Goal: Task Accomplishment & Management: Complete application form

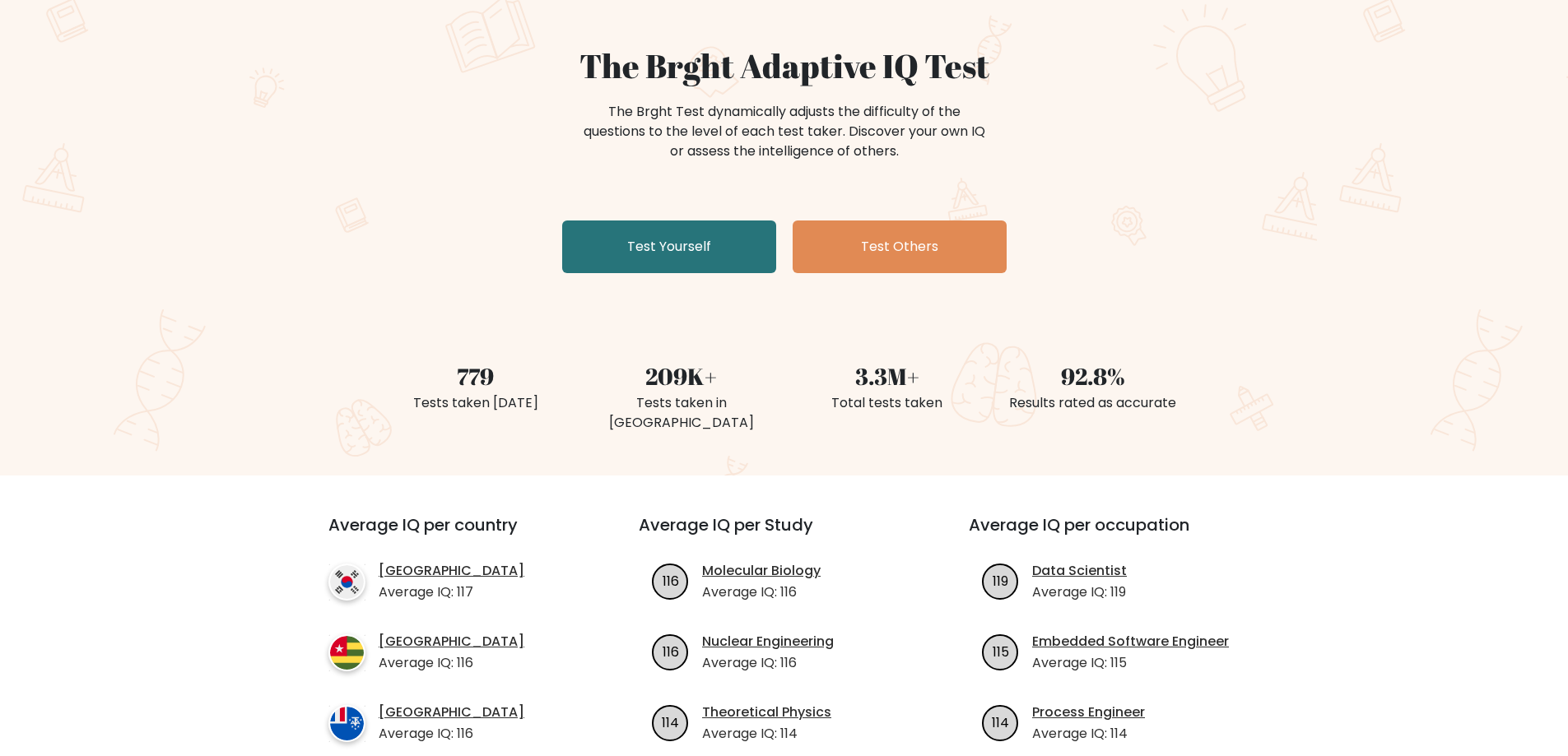
scroll to position [165, 0]
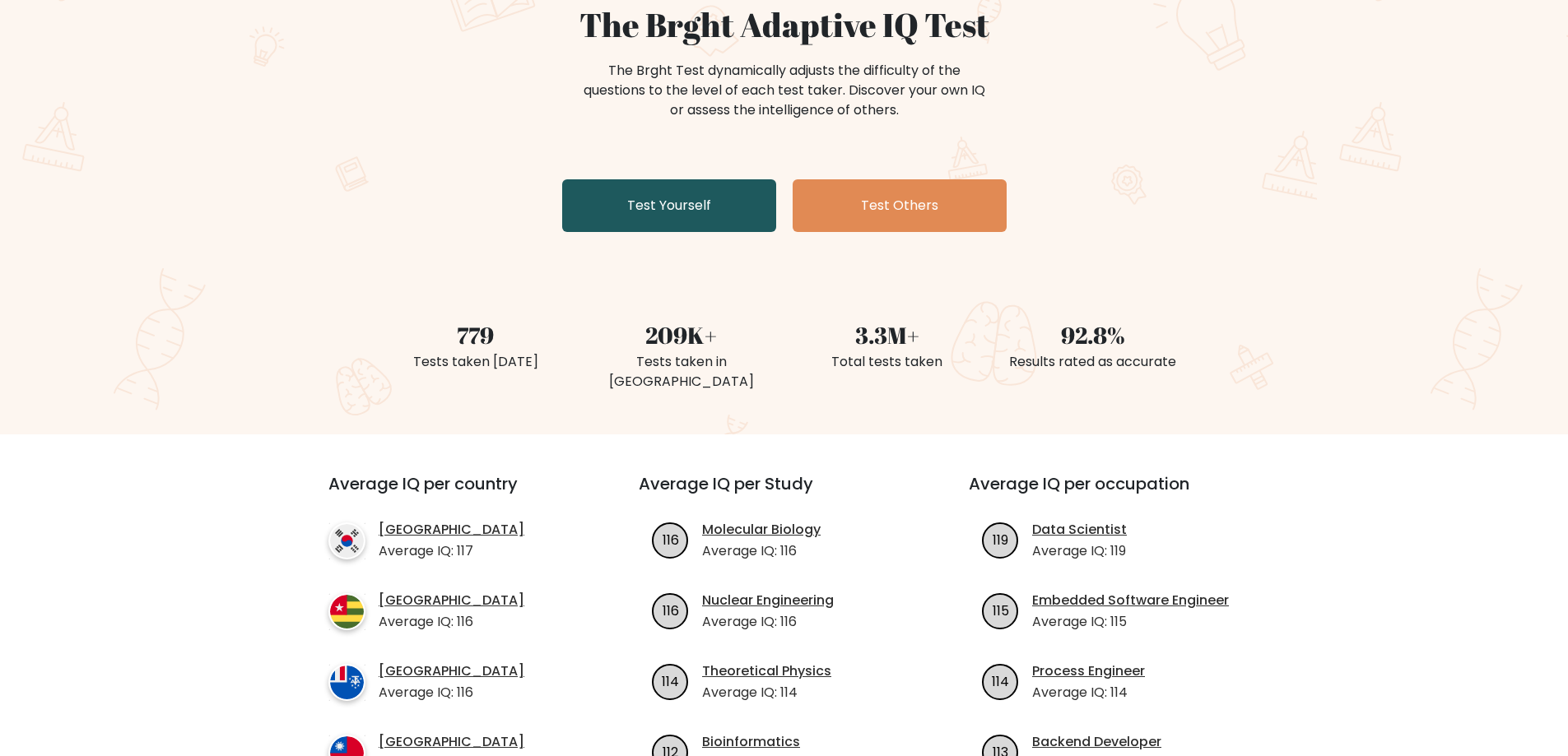
click at [705, 218] on link "Test Yourself" at bounding box center [669, 205] width 214 height 52
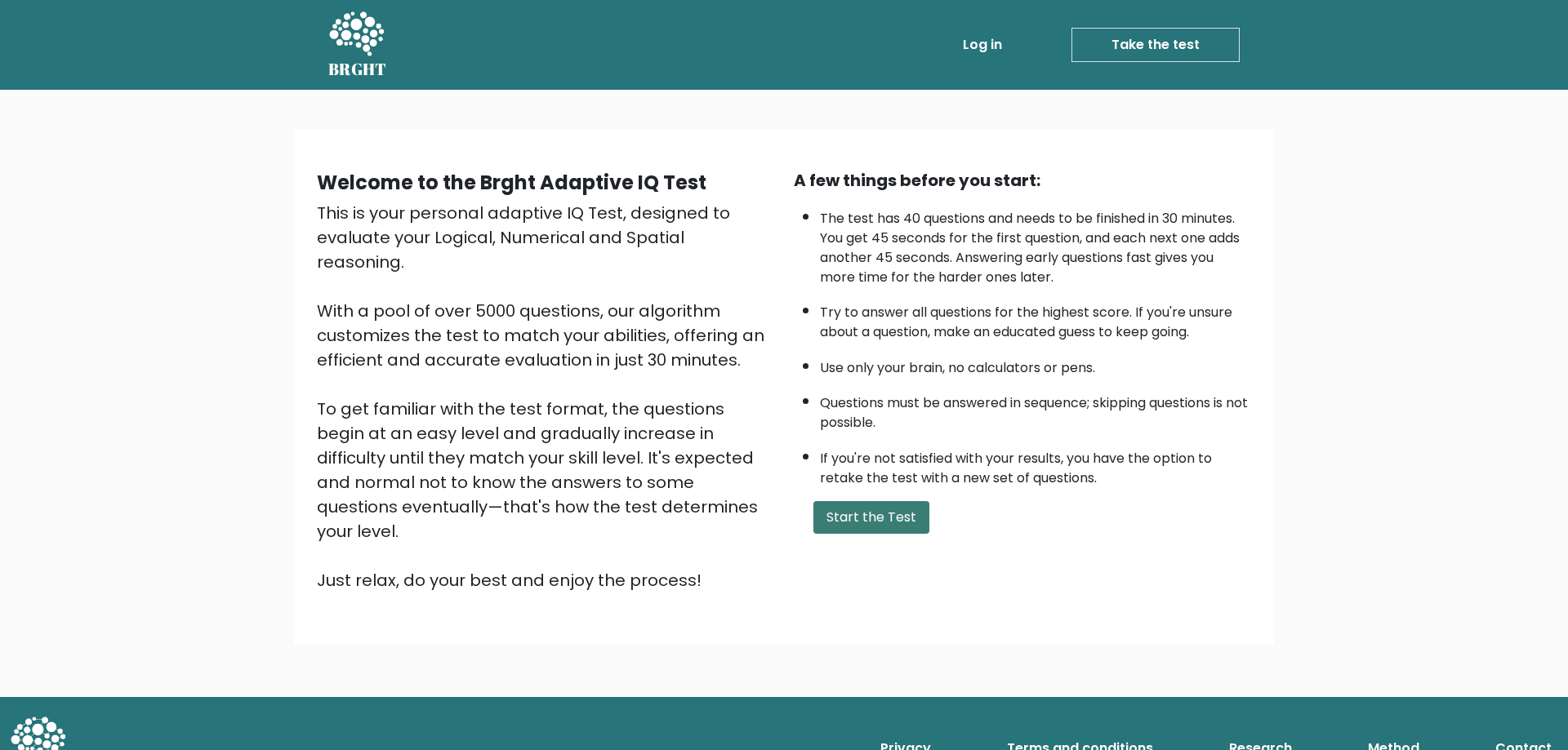
click at [873, 518] on button "Start the Test" at bounding box center [870, 517] width 116 height 33
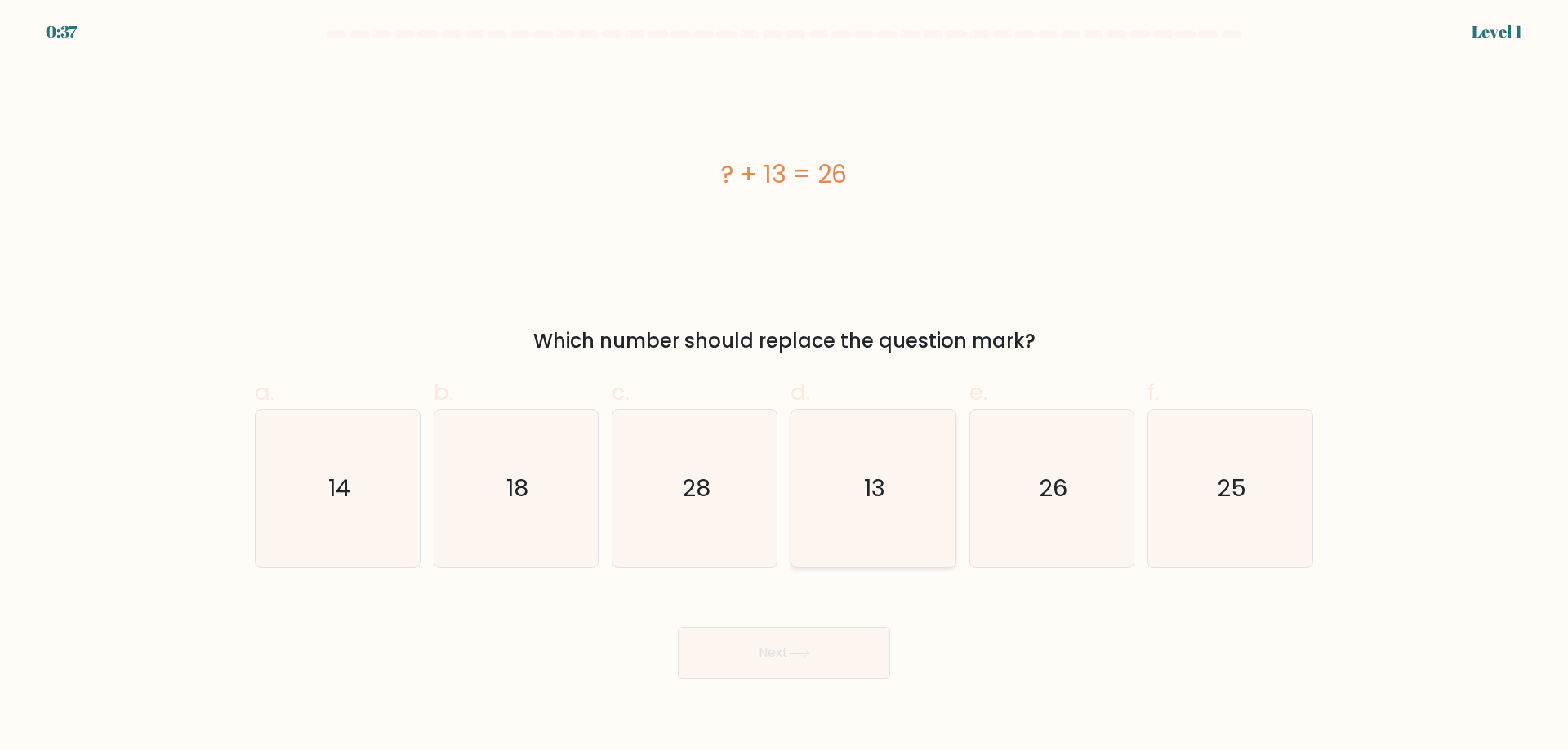
click at [888, 493] on icon "13" at bounding box center [873, 488] width 158 height 158
click at [784, 386] on input "d. 13" at bounding box center [784, 380] width 1 height 10
radio input "true"
click at [848, 653] on button "Next" at bounding box center [784, 652] width 212 height 52
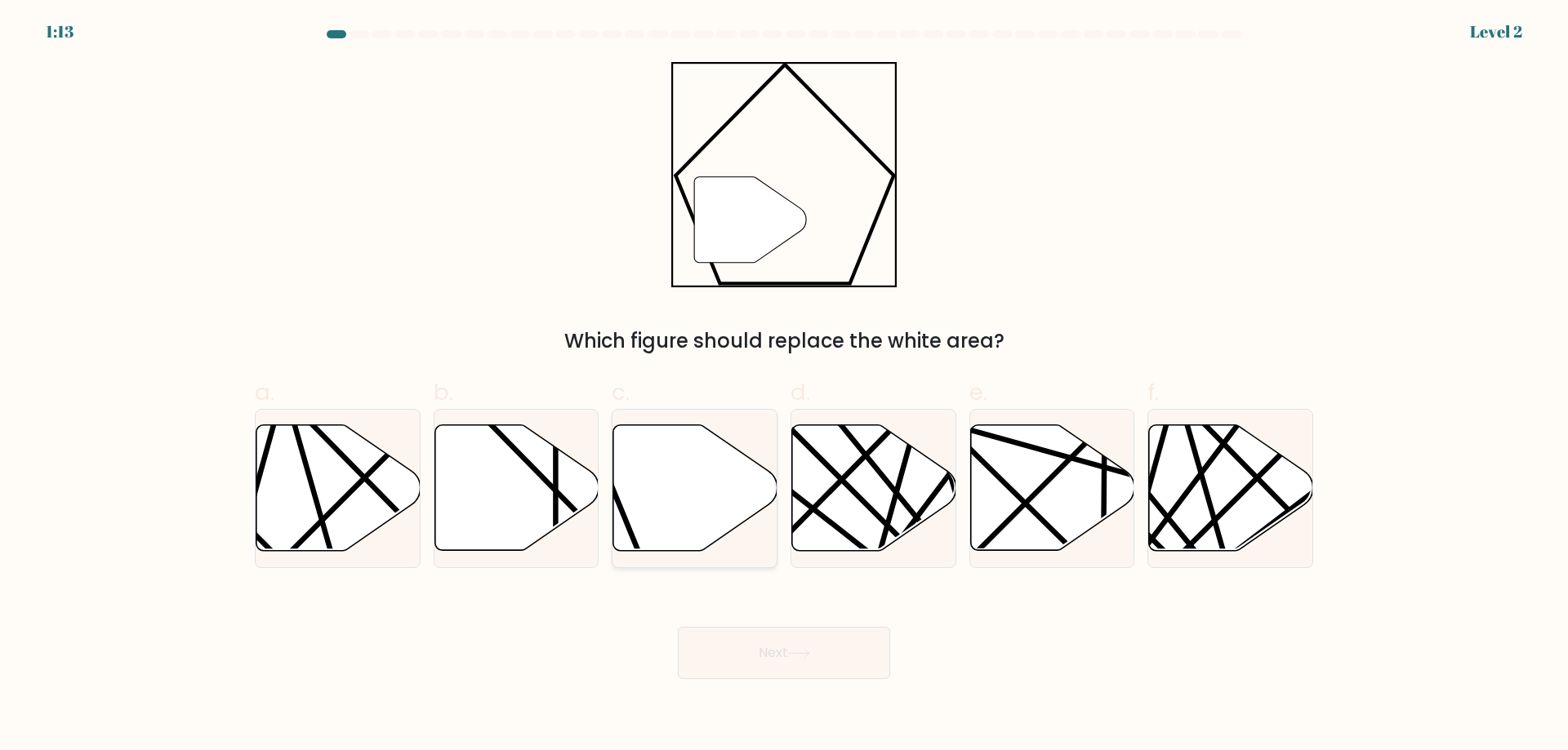
click at [685, 485] on icon at bounding box center [696, 488] width 164 height 125
click at [784, 386] on input "c." at bounding box center [784, 380] width 1 height 10
radio input "true"
click at [804, 666] on button "Next" at bounding box center [784, 652] width 212 height 52
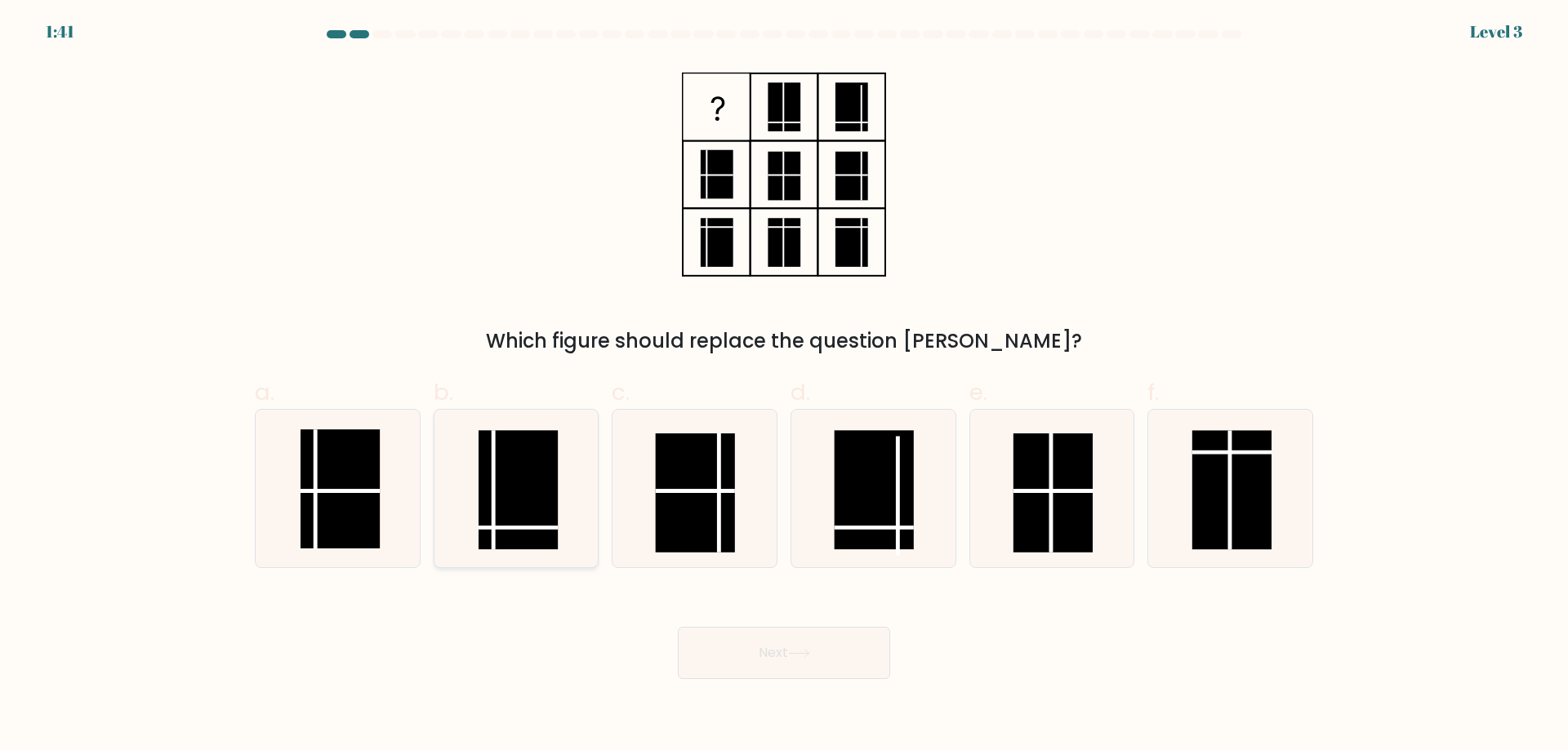
click at [524, 501] on rect at bounding box center [518, 490] width 79 height 119
click at [784, 386] on input "b." at bounding box center [784, 380] width 1 height 10
radio input "true"
click at [807, 659] on button "Next" at bounding box center [784, 652] width 212 height 52
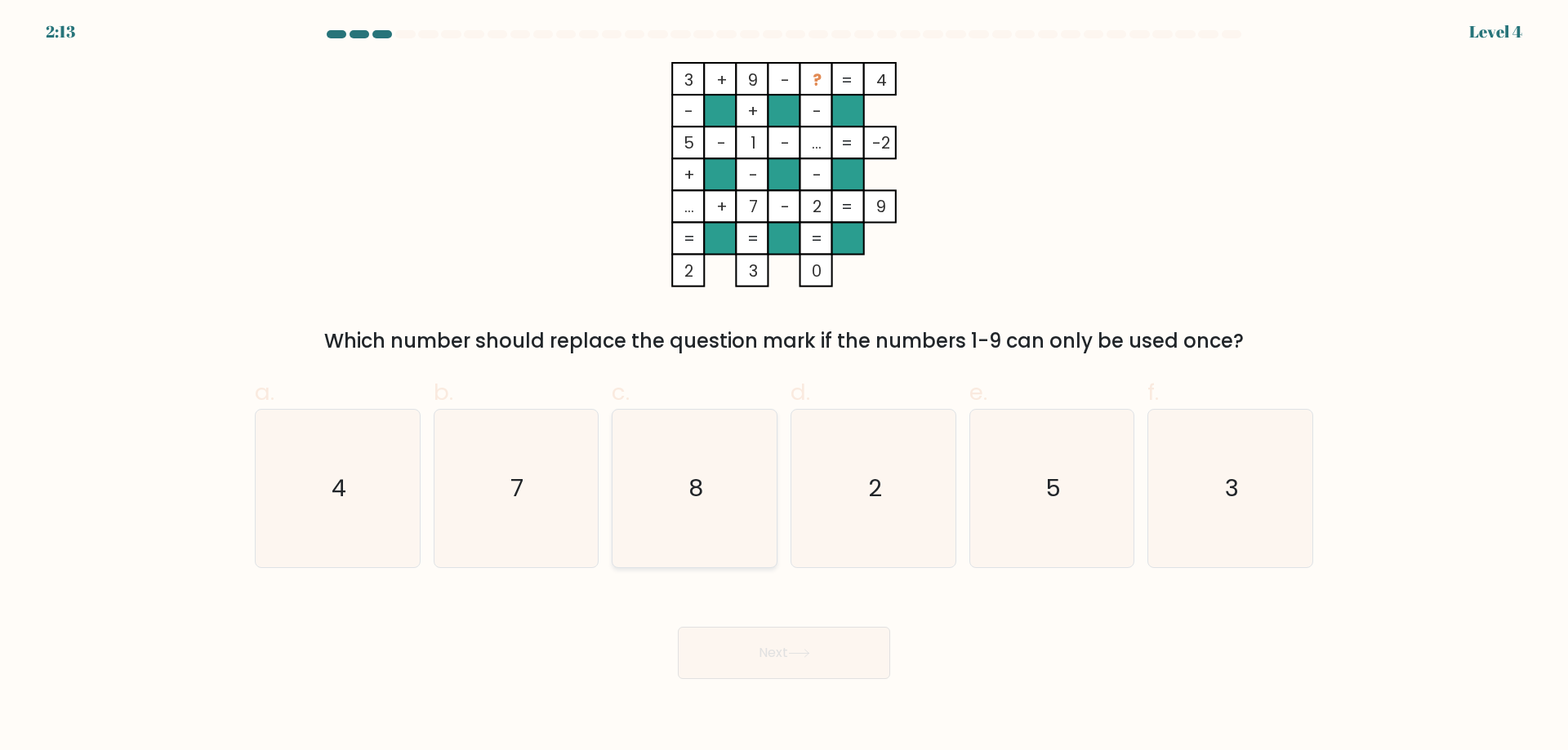
click at [662, 487] on icon "8" at bounding box center [694, 488] width 158 height 158
click at [784, 386] on input "c. 8" at bounding box center [784, 380] width 1 height 10
radio input "true"
click at [802, 662] on button "Next" at bounding box center [784, 652] width 212 height 52
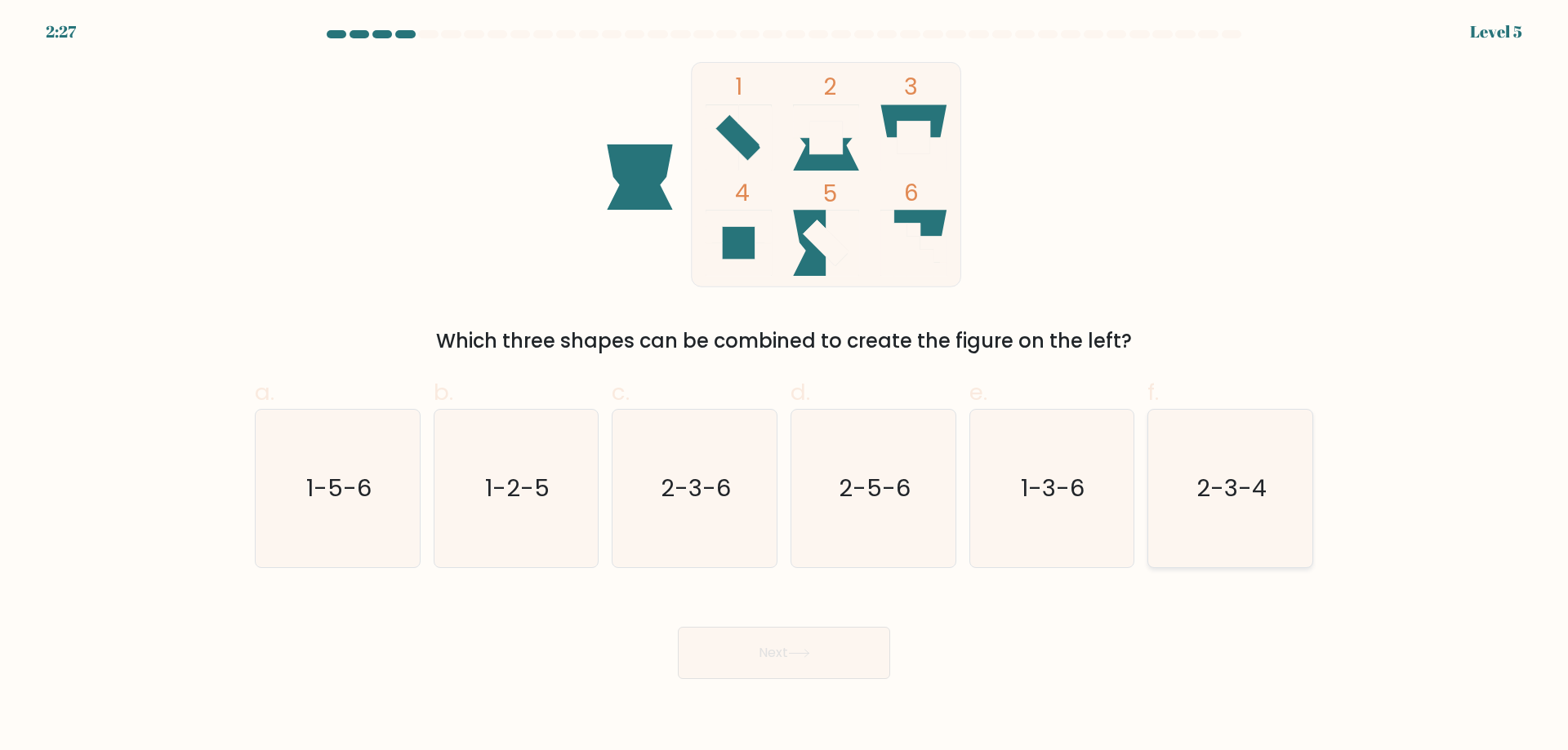
click at [1241, 508] on icon "2-3-4" at bounding box center [1229, 488] width 158 height 158
click at [784, 386] on input "f. 2-3-4" at bounding box center [784, 380] width 1 height 10
radio input "true"
click at [829, 650] on button "Next" at bounding box center [784, 652] width 212 height 52
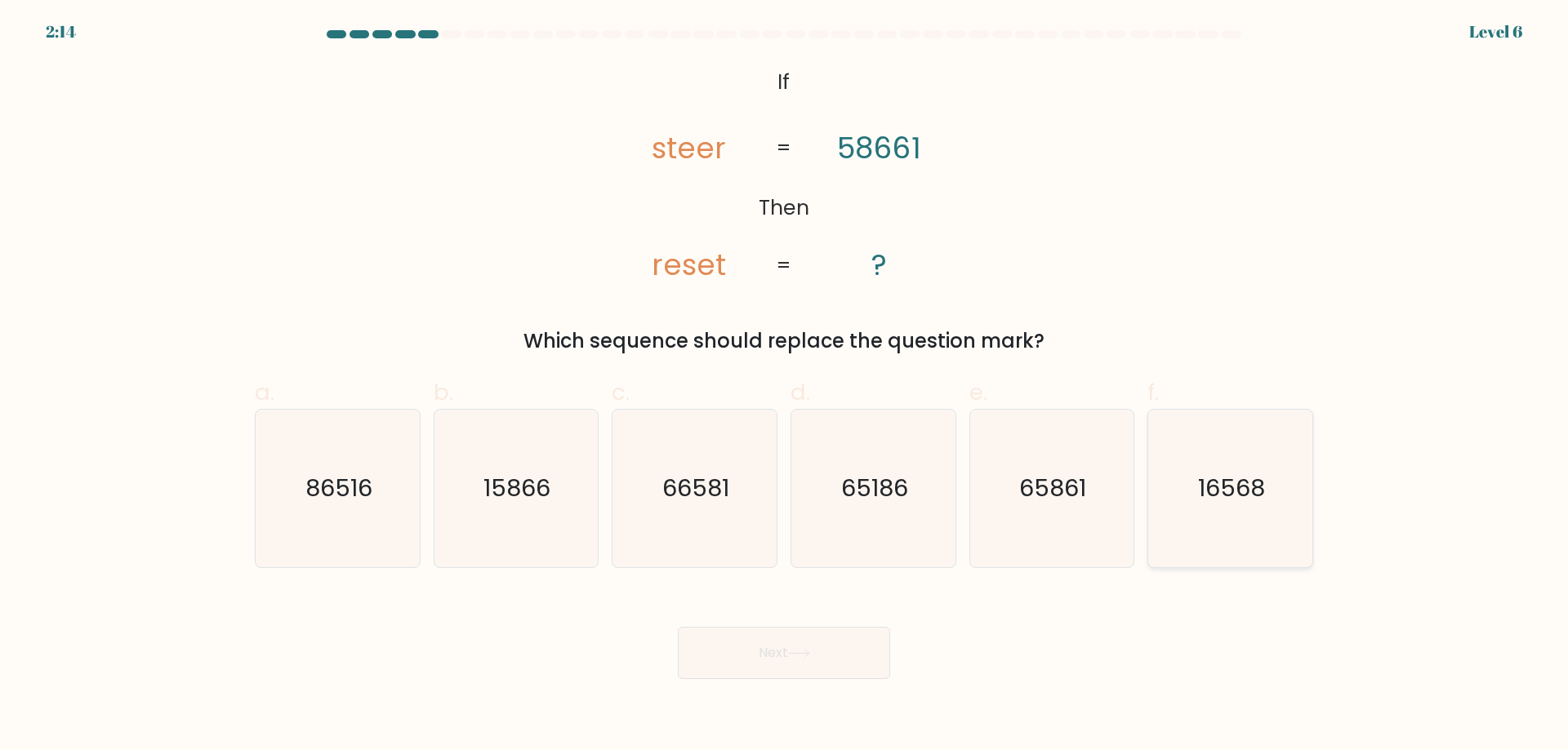
click at [1239, 510] on icon "16568" at bounding box center [1229, 488] width 158 height 158
click at [784, 386] on input "f. 16568" at bounding box center [784, 380] width 1 height 10
radio input "true"
click at [862, 643] on button "Next" at bounding box center [784, 652] width 212 height 52
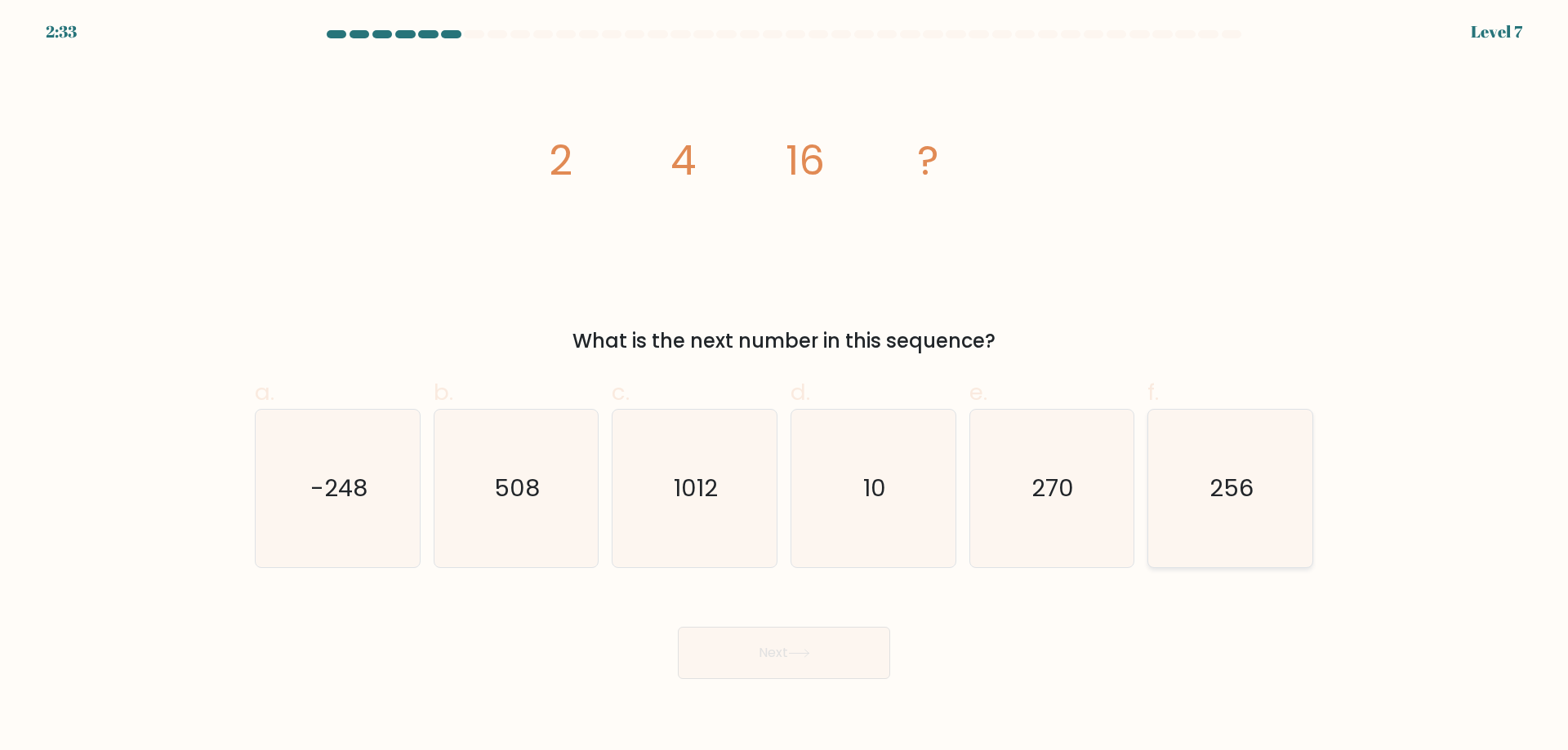
click at [1230, 500] on text "256" at bounding box center [1232, 488] width 44 height 33
click at [784, 386] on input "f. 256" at bounding box center [784, 380] width 1 height 10
radio input "true"
click at [794, 645] on button "Next" at bounding box center [784, 652] width 212 height 52
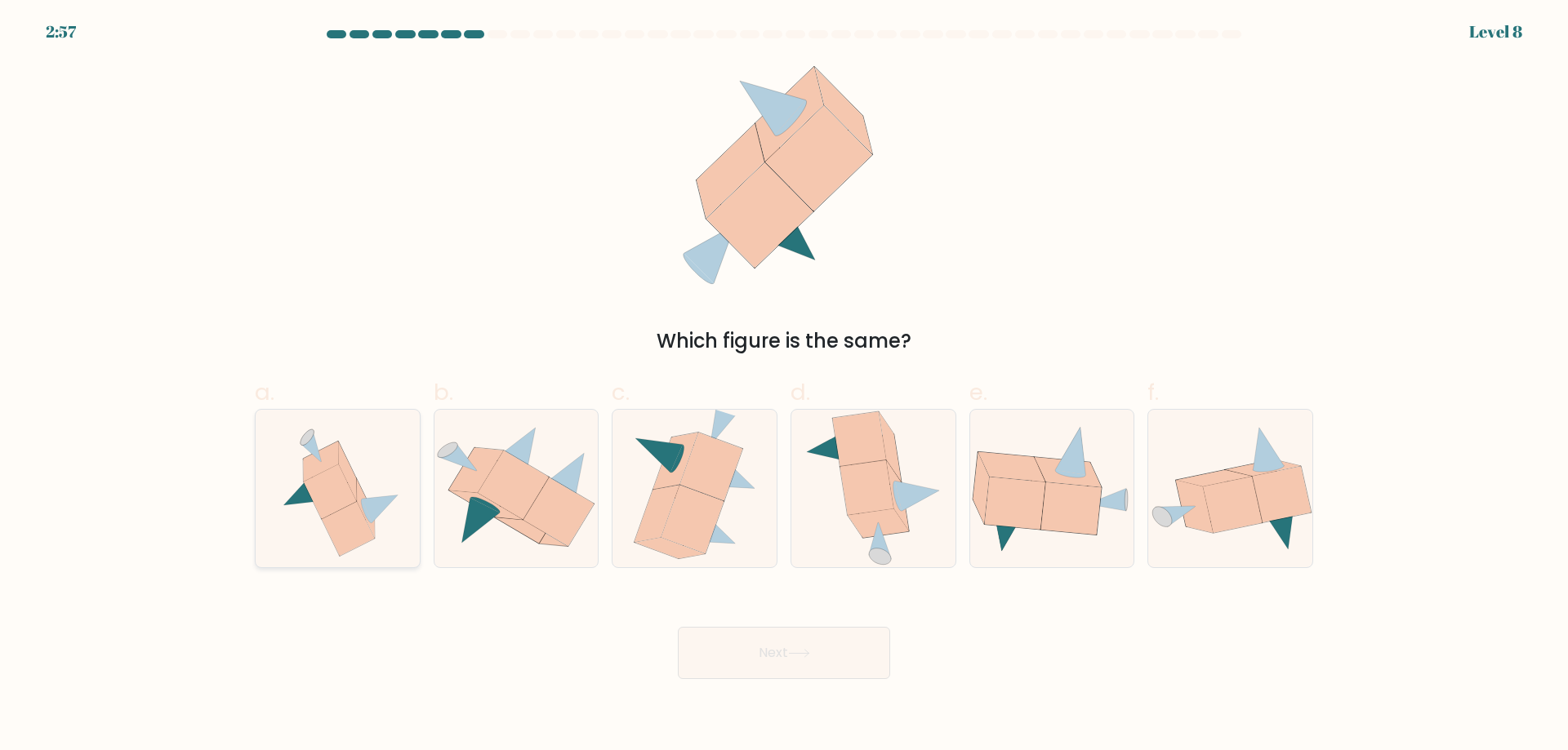
click at [331, 463] on icon at bounding box center [320, 461] width 35 height 40
click at [784, 386] on input "a." at bounding box center [784, 380] width 1 height 10
radio input "true"
click at [854, 659] on button "Next" at bounding box center [784, 652] width 212 height 52
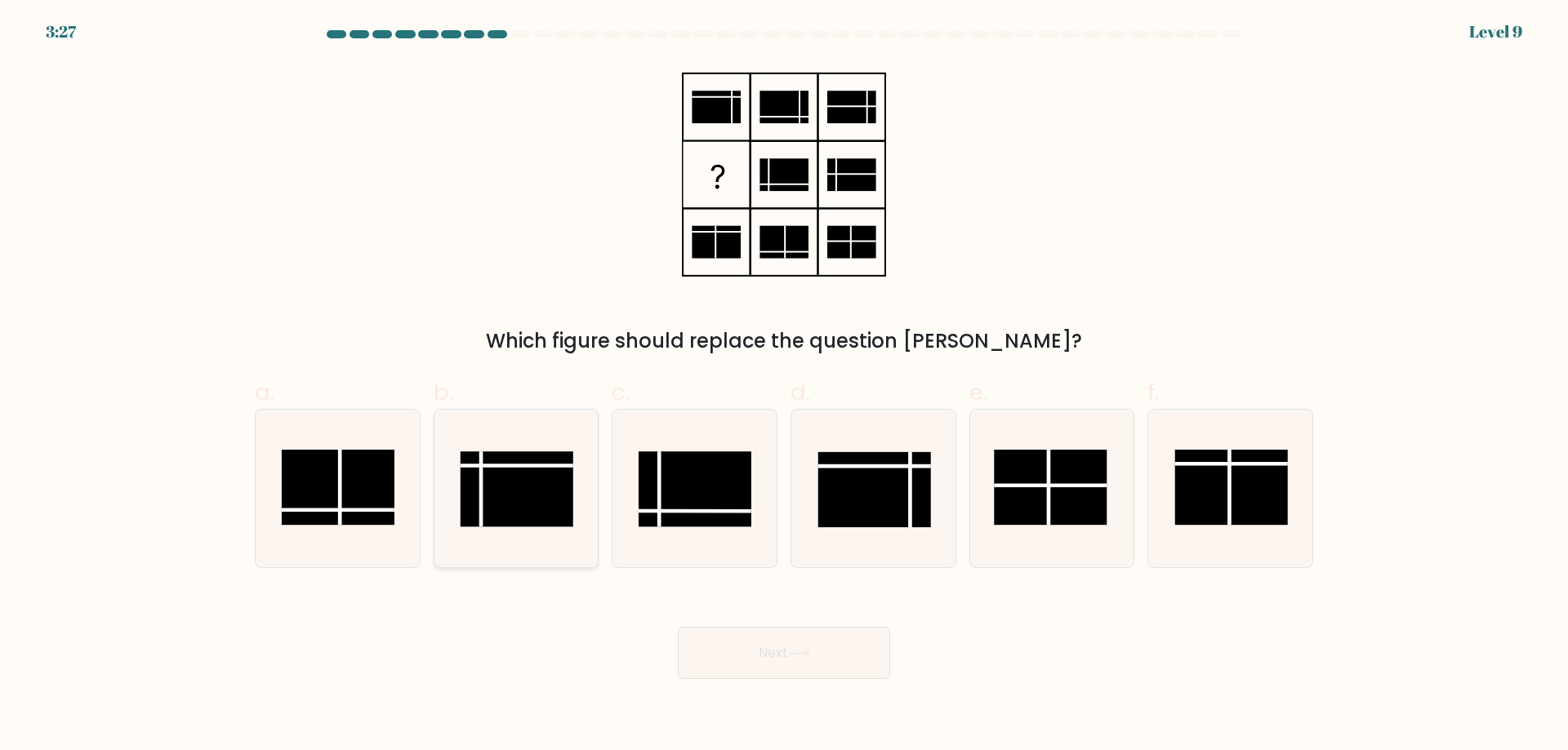
click at [498, 478] on rect at bounding box center [516, 489] width 112 height 75
click at [784, 386] on input "b." at bounding box center [784, 380] width 1 height 10
radio input "true"
click at [836, 647] on button "Next" at bounding box center [784, 652] width 212 height 52
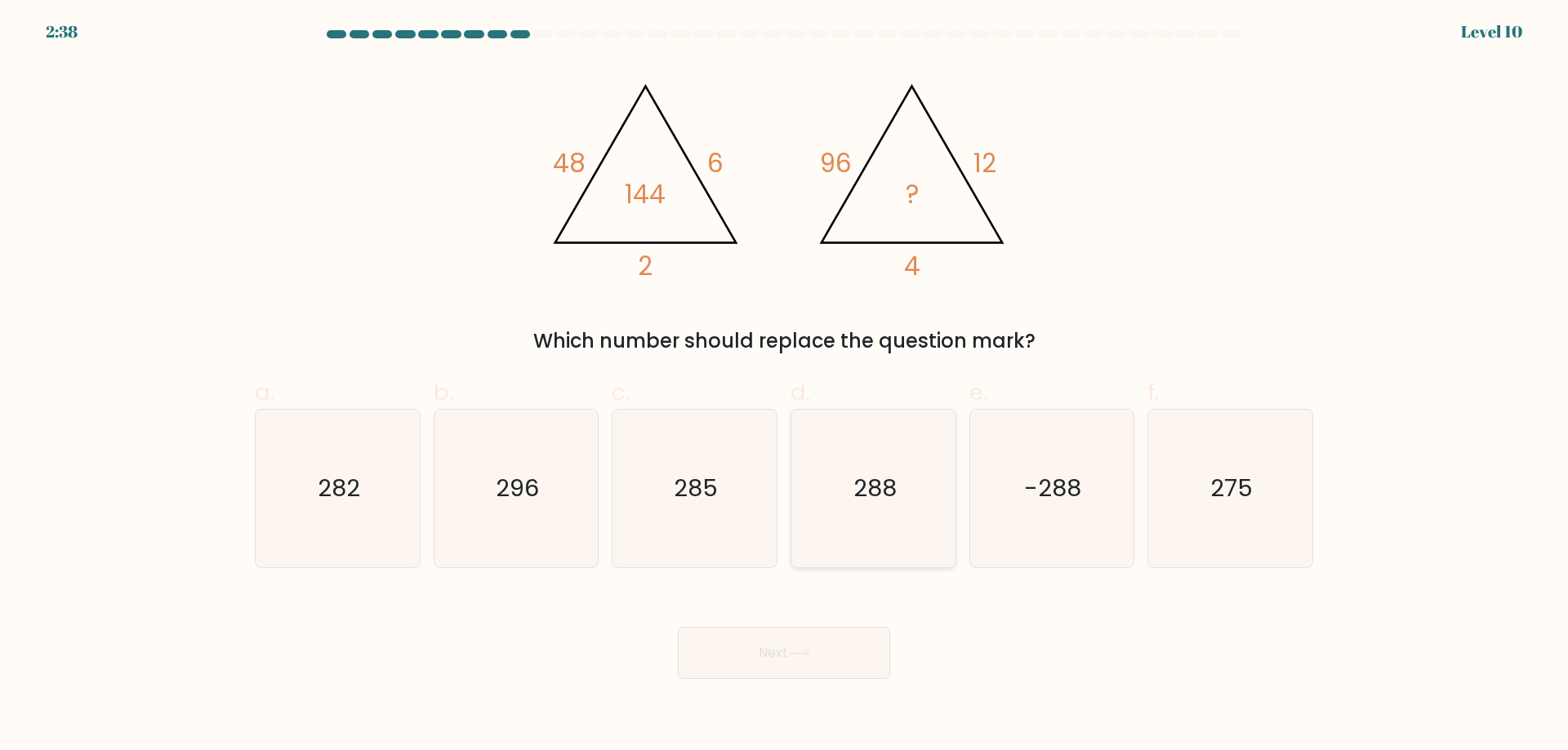
click at [889, 486] on text "288" at bounding box center [875, 488] width 43 height 33
click at [784, 386] on input "d. 288" at bounding box center [784, 380] width 1 height 10
radio input "true"
click at [825, 676] on button "Next" at bounding box center [784, 652] width 212 height 52
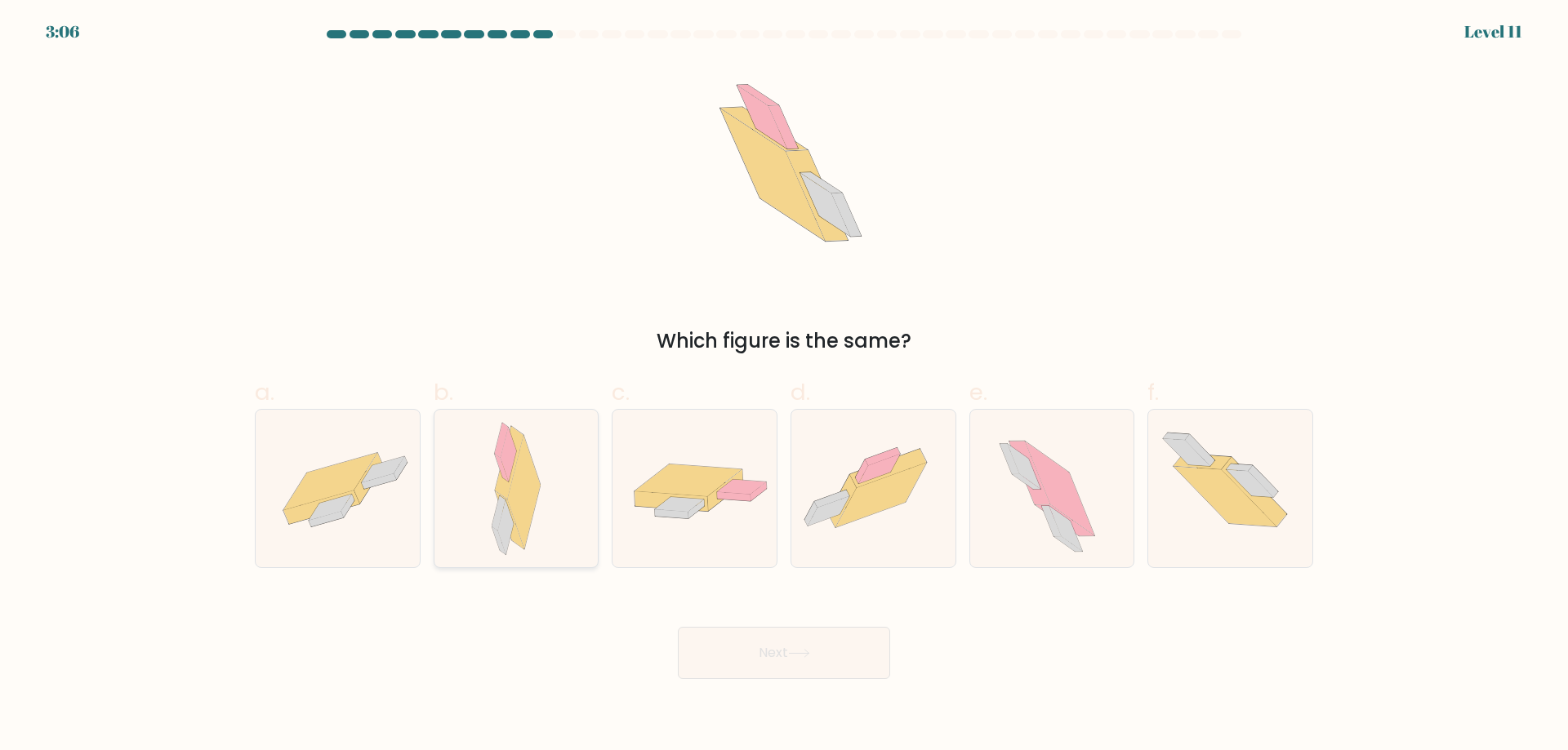
click at [532, 475] on icon at bounding box center [523, 492] width 33 height 114
click at [784, 386] on input "b." at bounding box center [784, 380] width 1 height 10
radio input "true"
click at [818, 646] on button "Next" at bounding box center [784, 652] width 212 height 52
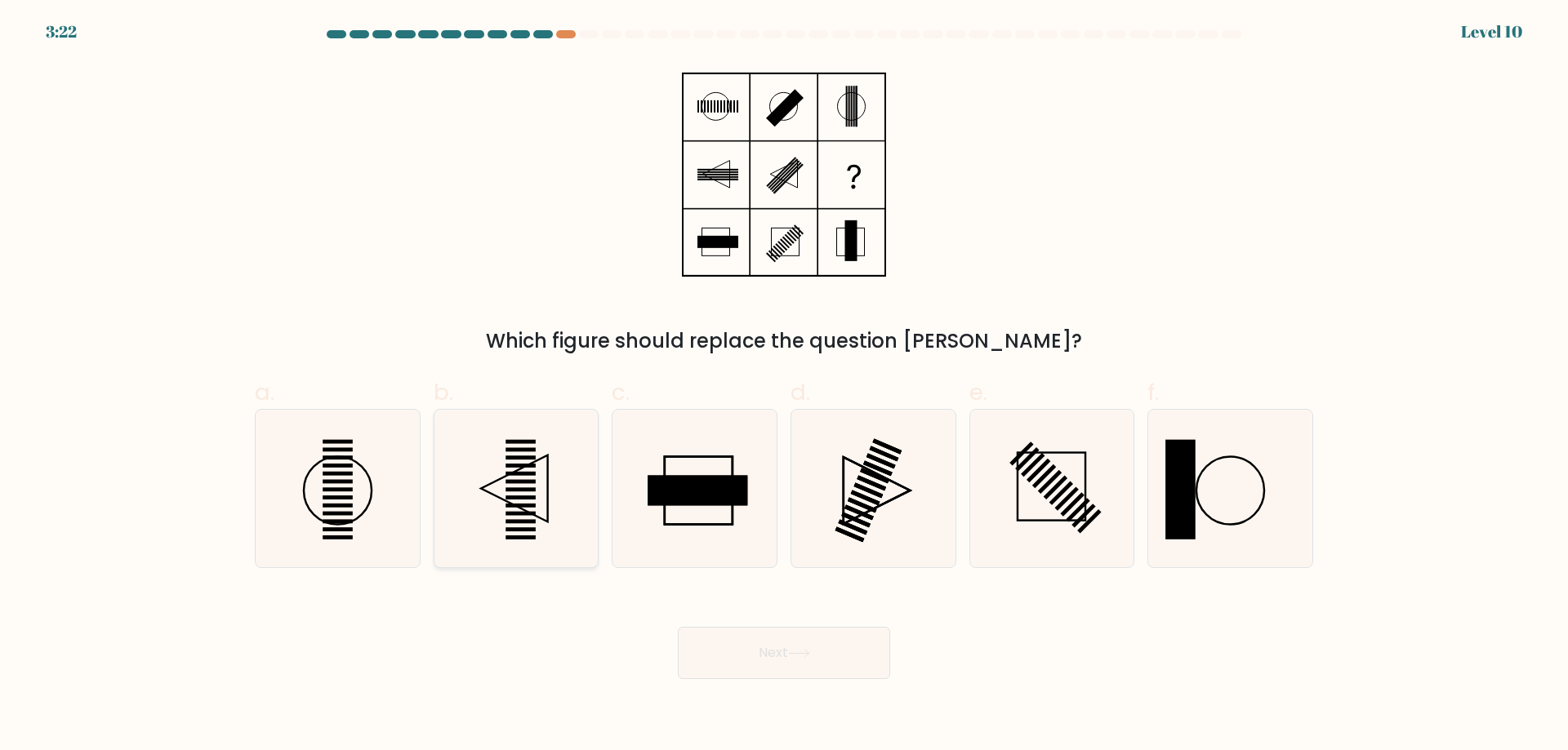
click at [516, 491] on rect at bounding box center [521, 489] width 30 height 4
click at [784, 386] on input "b." at bounding box center [784, 380] width 1 height 10
radio input "true"
click at [817, 663] on button "Next" at bounding box center [784, 652] width 212 height 52
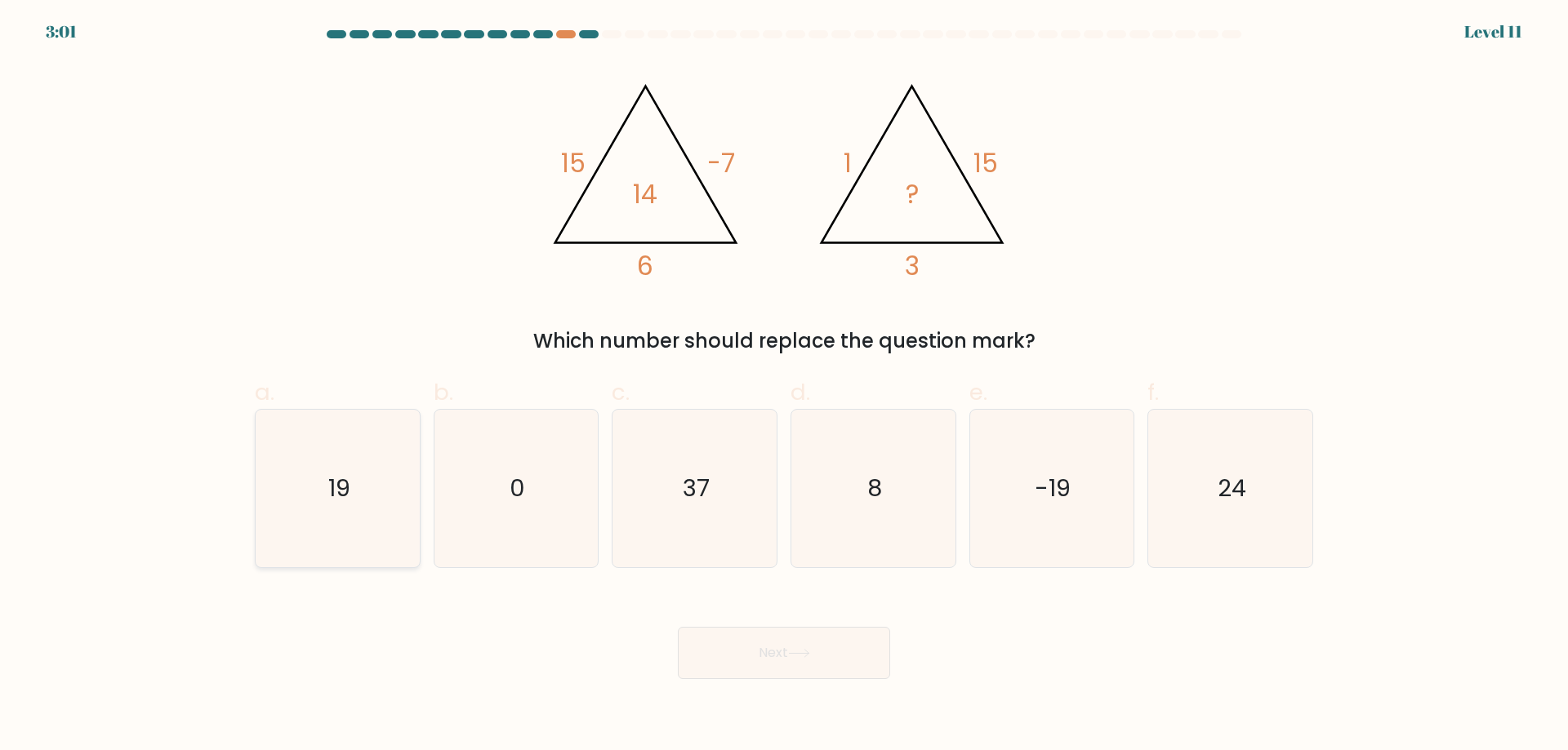
drag, startPoint x: 335, startPoint y: 505, endPoint x: 366, endPoint y: 501, distance: 31.3
click at [336, 505] on icon "19" at bounding box center [337, 488] width 158 height 158
click at [784, 386] on input "a. 19" at bounding box center [784, 380] width 1 height 10
radio input "true"
click at [855, 662] on button "Next" at bounding box center [784, 652] width 212 height 52
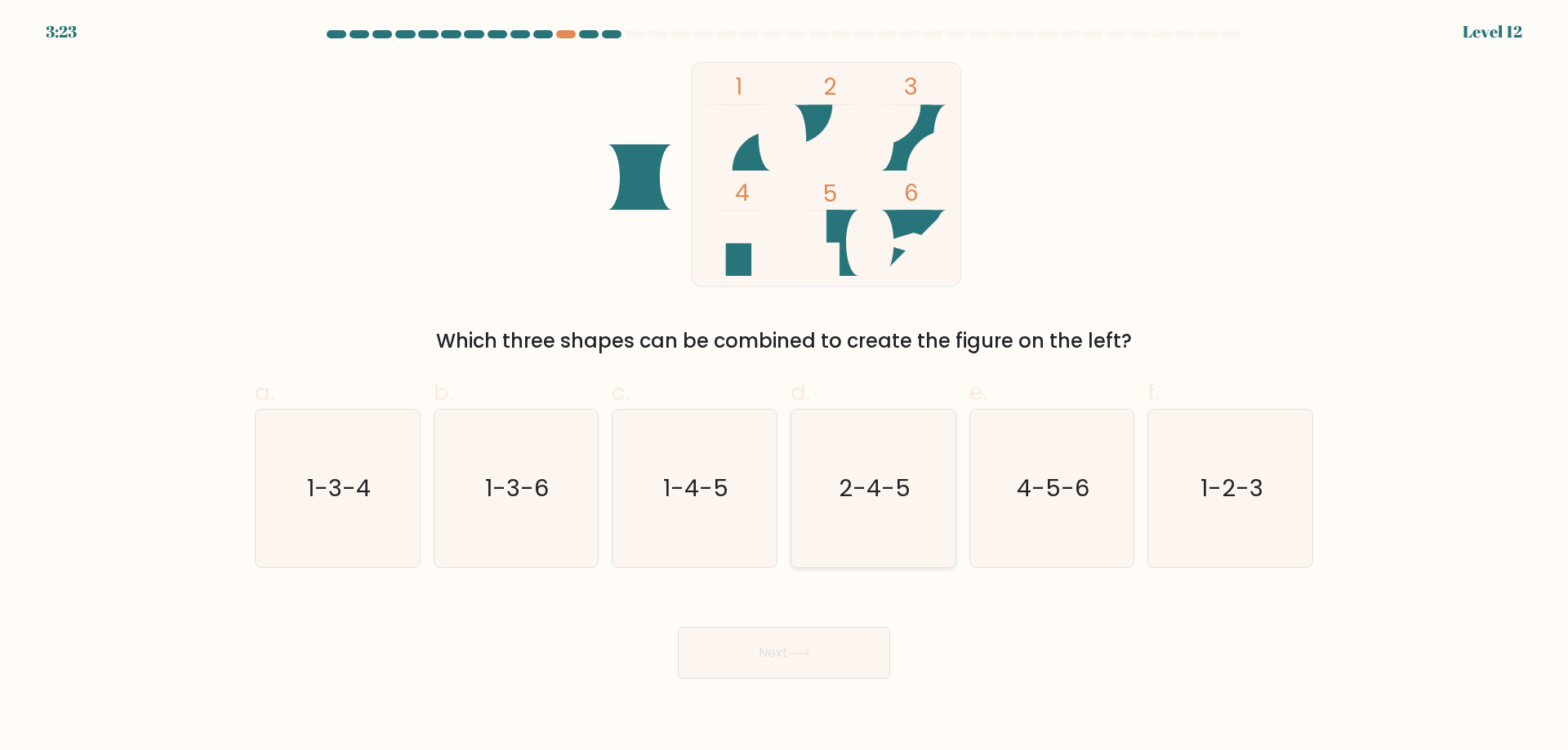
click at [876, 470] on icon "2-4-5" at bounding box center [873, 488] width 158 height 158
click at [784, 386] on input "d. 2-4-5" at bounding box center [784, 380] width 1 height 10
radio input "true"
click at [841, 652] on button "Next" at bounding box center [784, 652] width 212 height 52
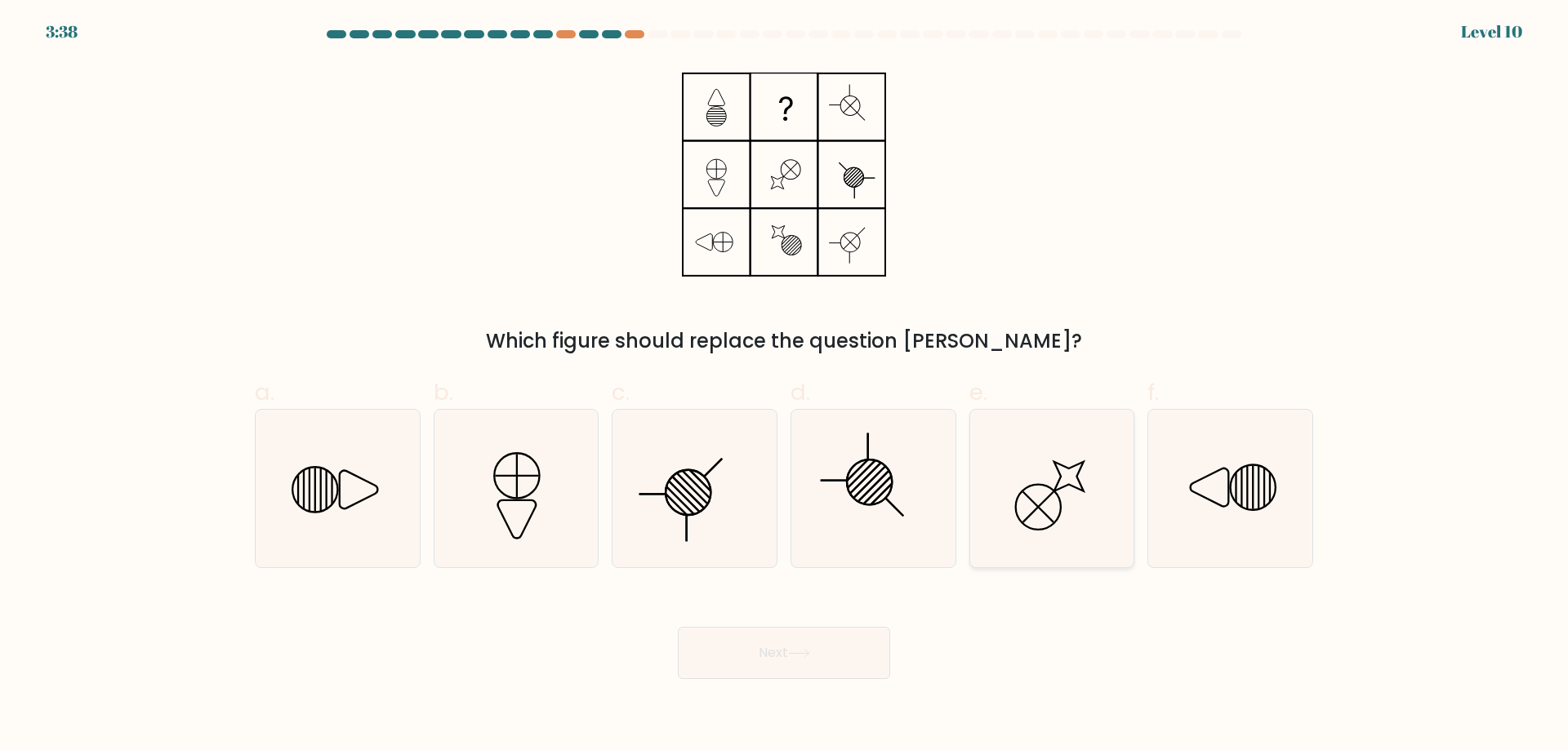
click at [1074, 512] on icon at bounding box center [1051, 488] width 158 height 158
click at [784, 386] on input "e." at bounding box center [784, 380] width 1 height 10
radio input "true"
click at [783, 647] on button "Next" at bounding box center [784, 652] width 212 height 52
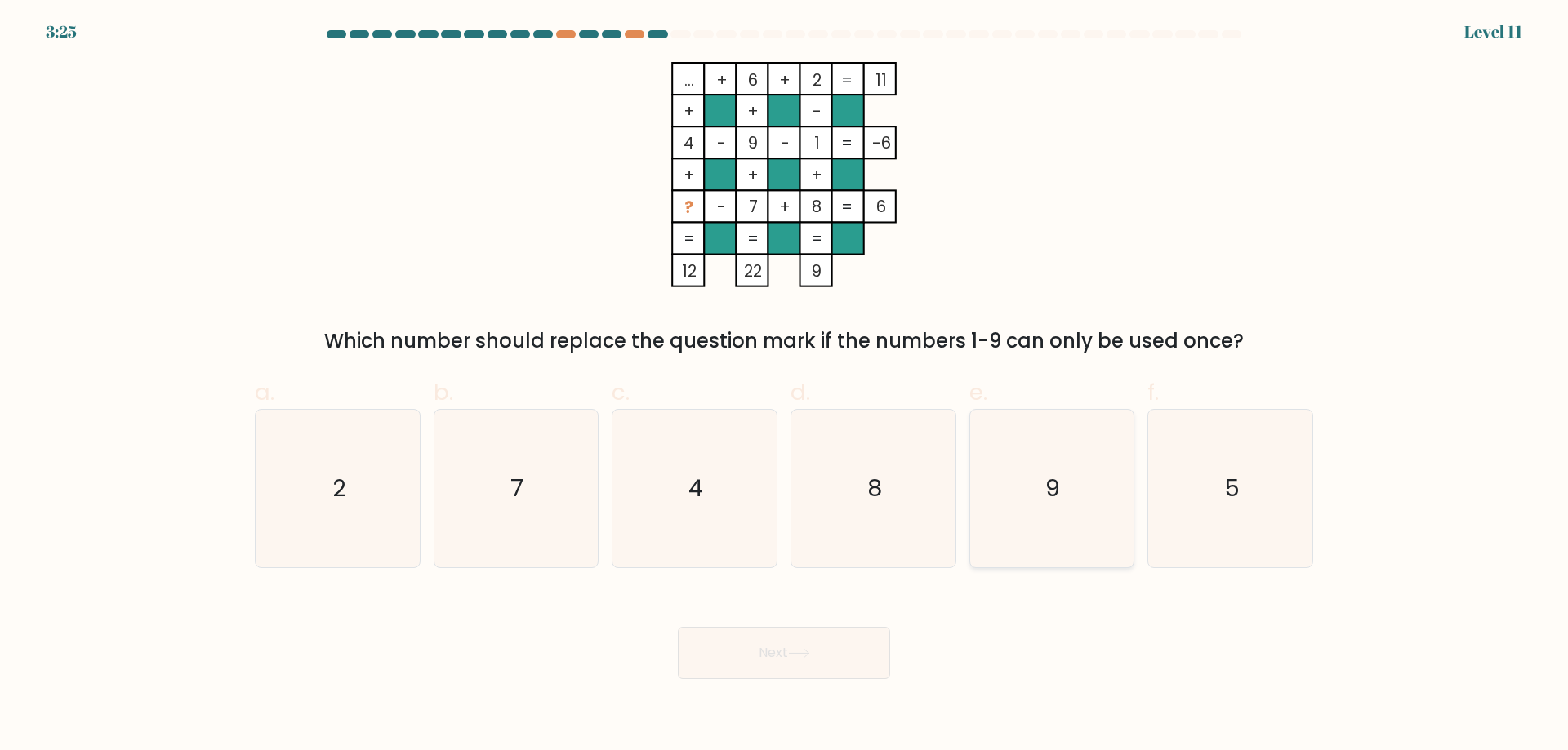
click at [1095, 508] on icon "9" at bounding box center [1051, 488] width 158 height 158
click at [784, 386] on input "e. 9" at bounding box center [784, 380] width 1 height 10
radio input "true"
click at [824, 647] on button "Next" at bounding box center [784, 652] width 212 height 52
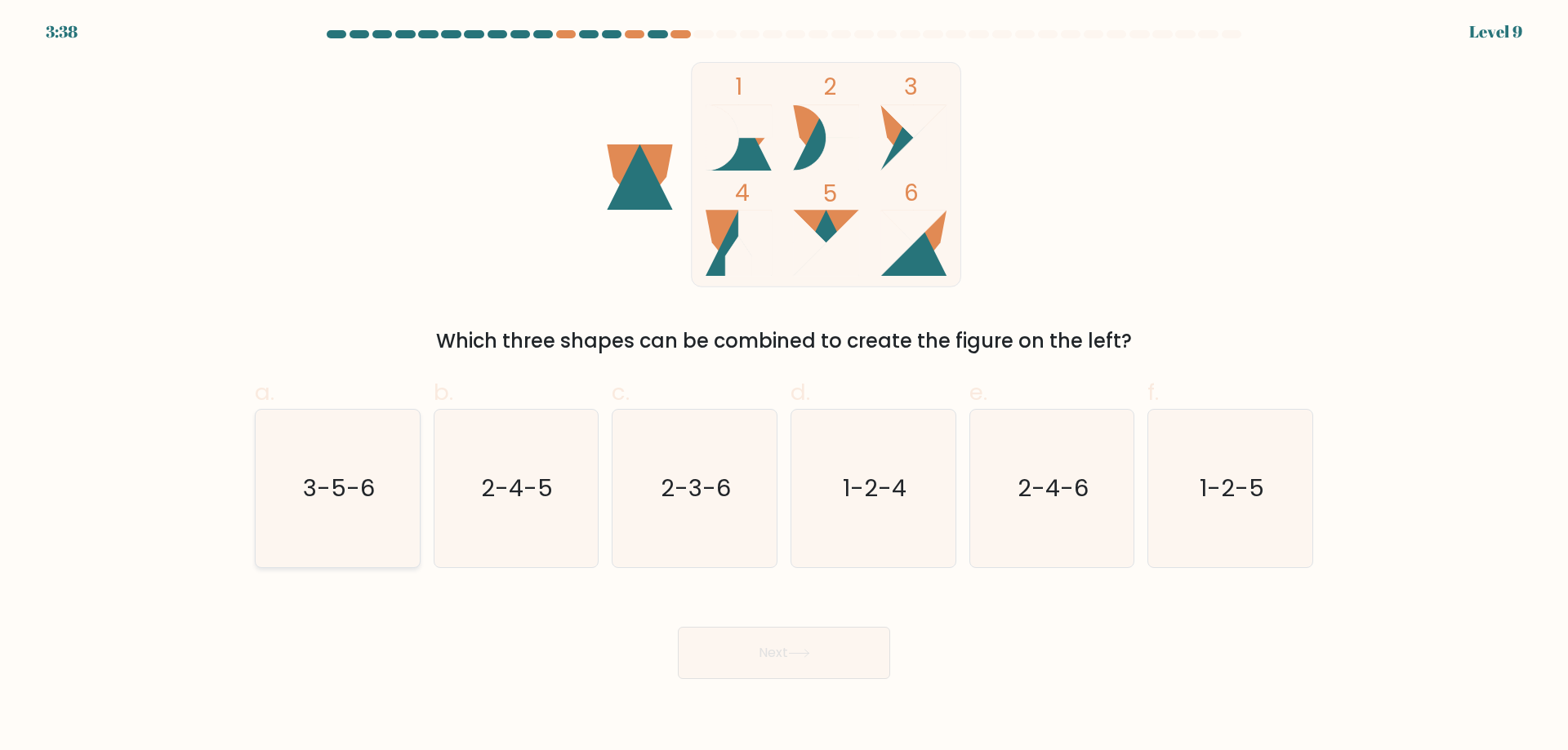
click at [311, 500] on text "3-5-6" at bounding box center [339, 488] width 72 height 33
click at [784, 386] on input "a. 3-5-6" at bounding box center [784, 380] width 1 height 10
radio input "true"
click at [812, 662] on button "Next" at bounding box center [784, 652] width 212 height 52
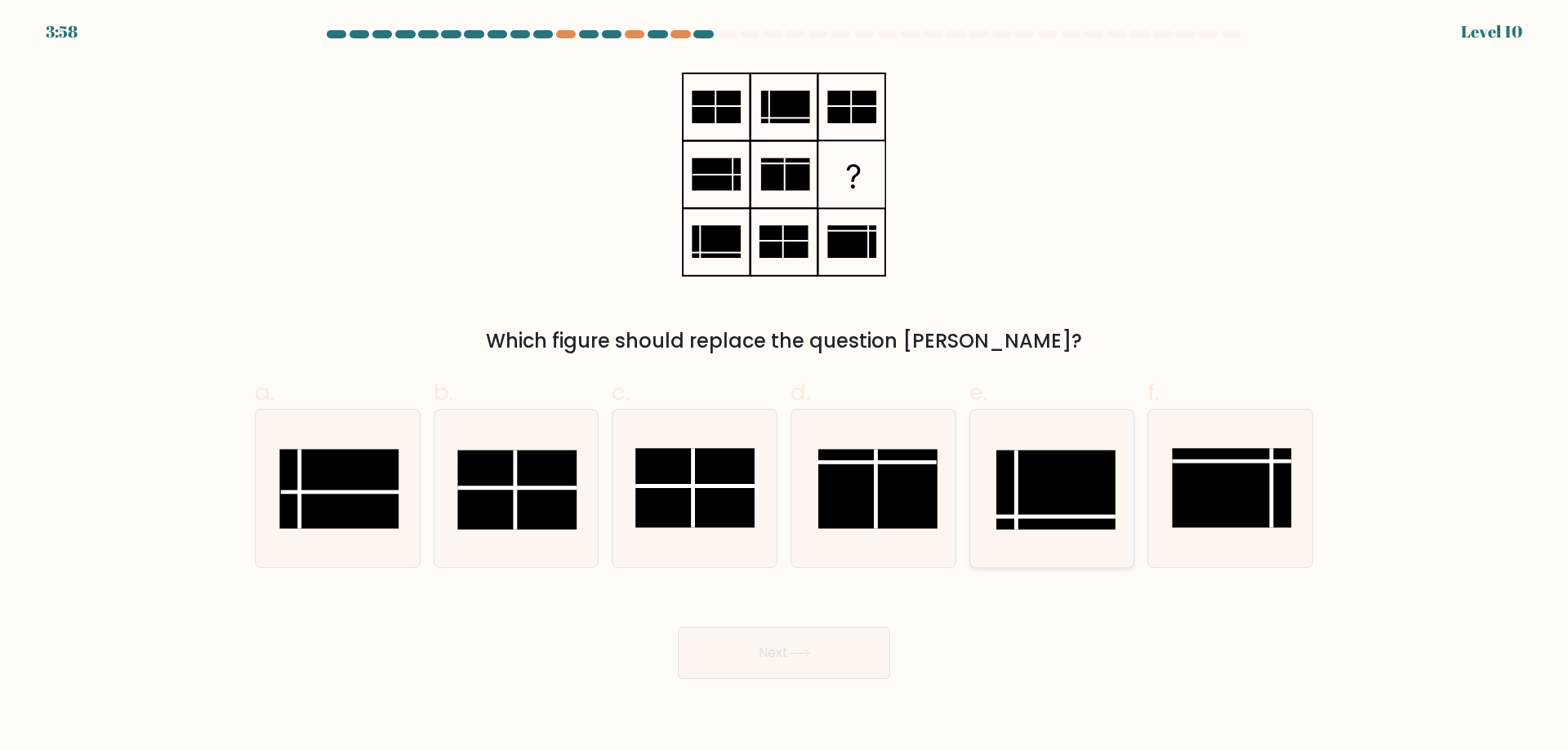
click at [1020, 477] on rect at bounding box center [1055, 490] width 119 height 79
click at [784, 386] on input "e." at bounding box center [784, 380] width 1 height 10
radio input "true"
click at [829, 643] on button "Next" at bounding box center [784, 652] width 212 height 52
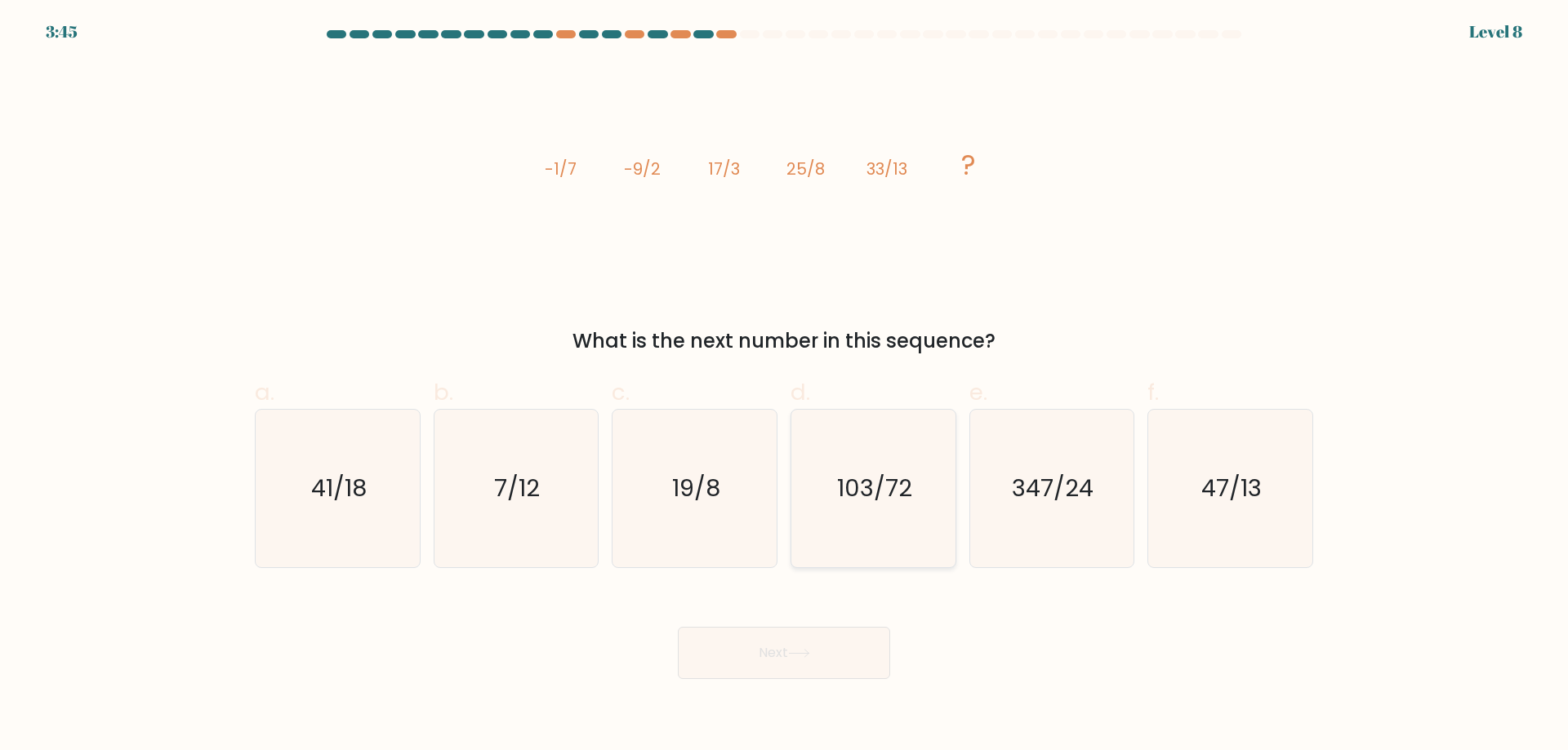
click at [902, 507] on icon "103/72" at bounding box center [873, 488] width 158 height 158
click at [784, 386] on input "d. 103/72" at bounding box center [784, 380] width 1 height 10
radio input "true"
click at [851, 644] on button "Next" at bounding box center [784, 652] width 212 height 52
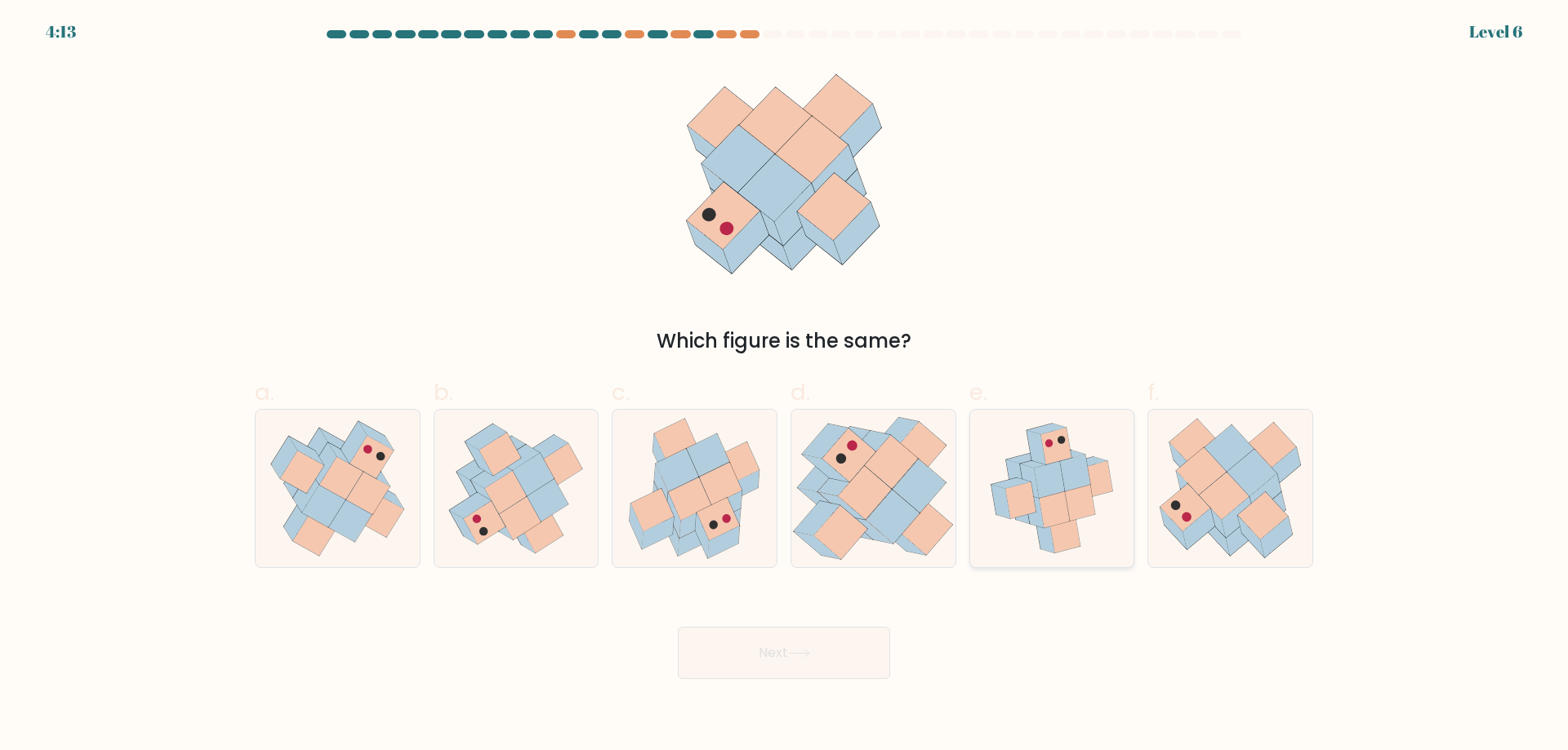
click at [1031, 495] on icon at bounding box center [1020, 500] width 30 height 37
click at [784, 386] on input "e." at bounding box center [784, 380] width 1 height 10
radio input "true"
click at [836, 660] on button "Next" at bounding box center [784, 652] width 212 height 52
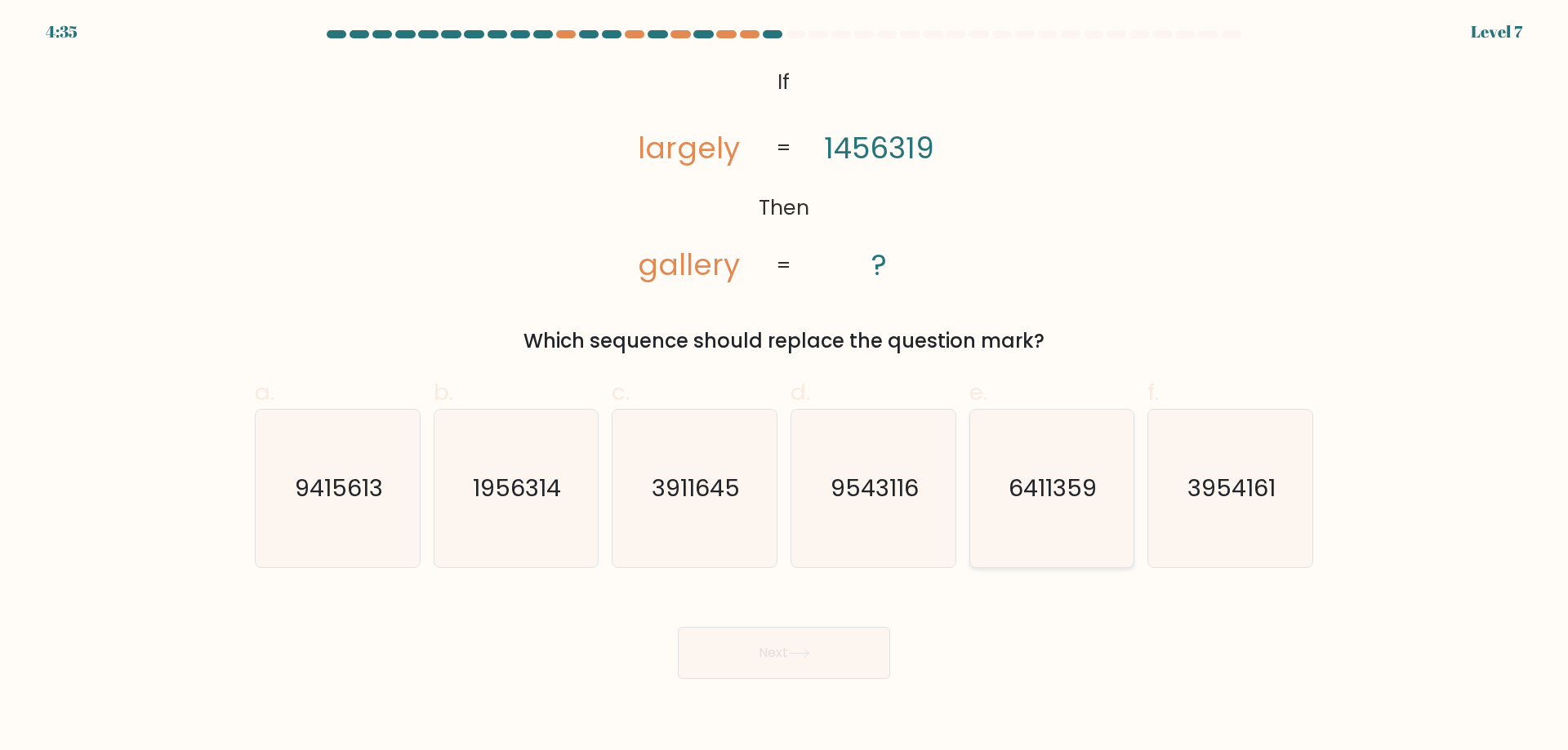
click at [1006, 456] on icon "6411359" at bounding box center [1051, 488] width 158 height 158
click at [784, 386] on input "e. 6411359" at bounding box center [784, 380] width 1 height 10
radio input "true"
click at [789, 651] on button "Next" at bounding box center [784, 652] width 212 height 52
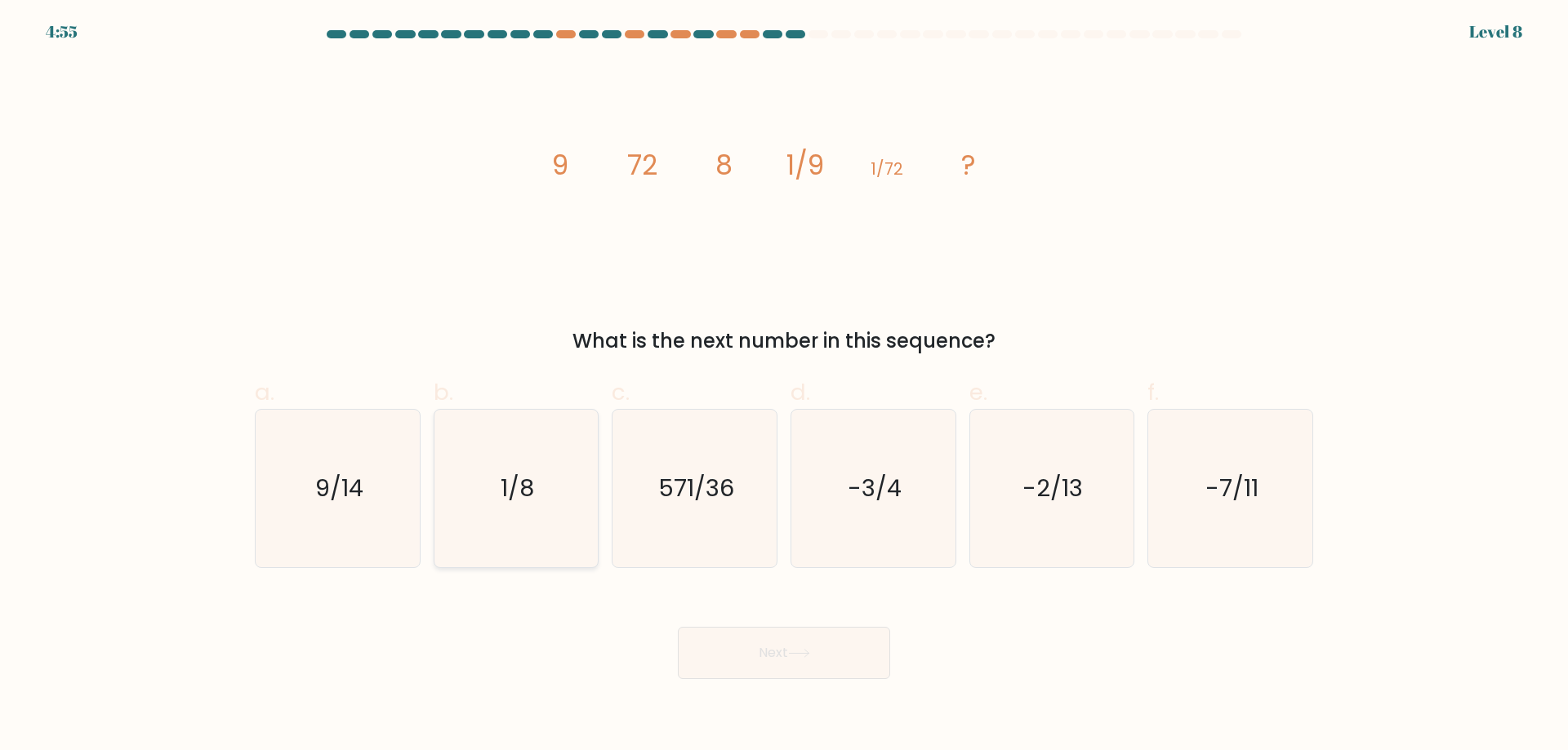
drag, startPoint x: 508, startPoint y: 525, endPoint x: 528, endPoint y: 533, distance: 21.5
click at [510, 525] on icon "1/8" at bounding box center [515, 488] width 158 height 158
click at [784, 386] on input "b. 1/8" at bounding box center [784, 380] width 1 height 10
radio input "true"
click at [824, 647] on button "Next" at bounding box center [784, 652] width 212 height 52
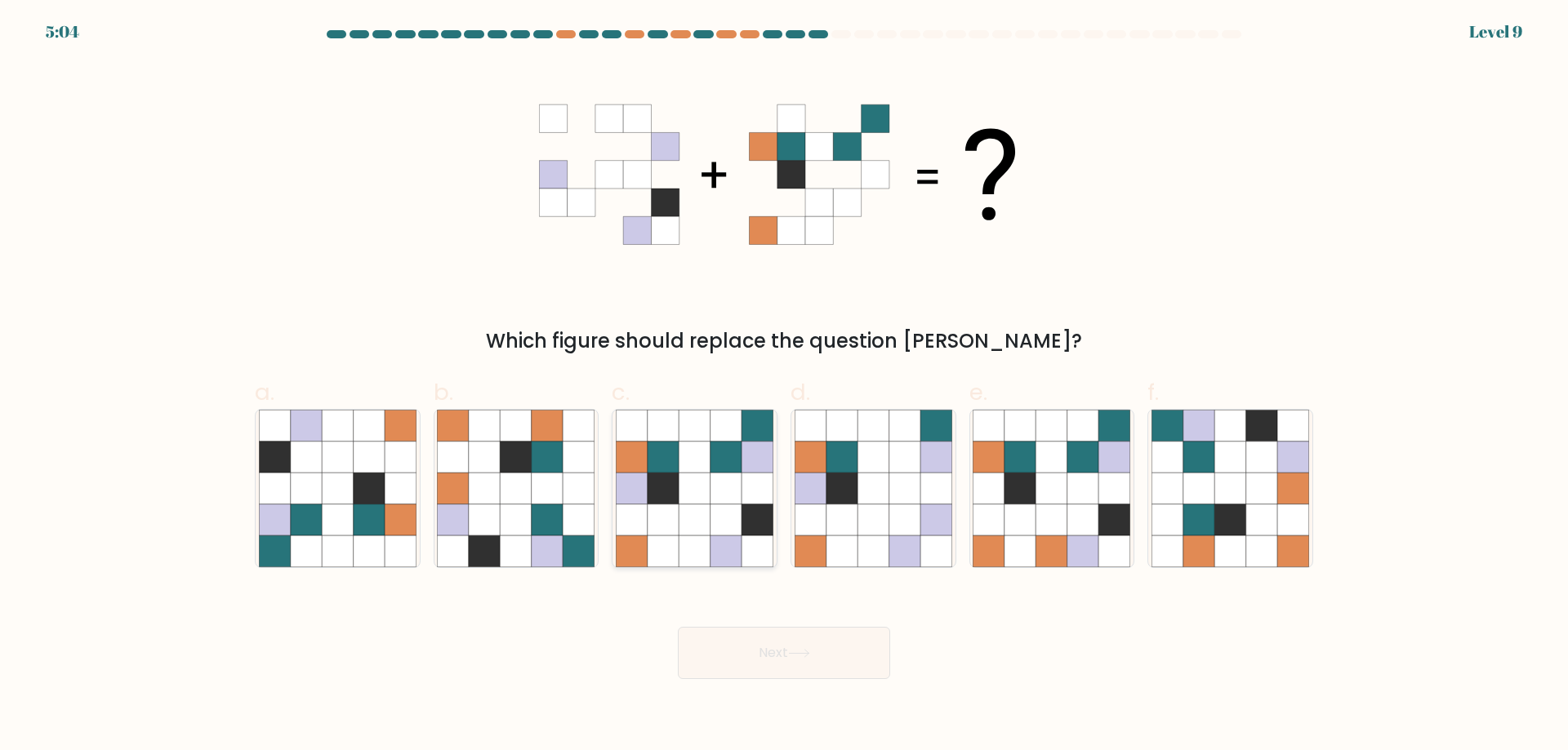
click at [719, 514] on icon at bounding box center [725, 519] width 31 height 31
click at [784, 386] on input "c." at bounding box center [784, 380] width 1 height 10
radio input "true"
click at [841, 661] on button "Next" at bounding box center [784, 652] width 212 height 52
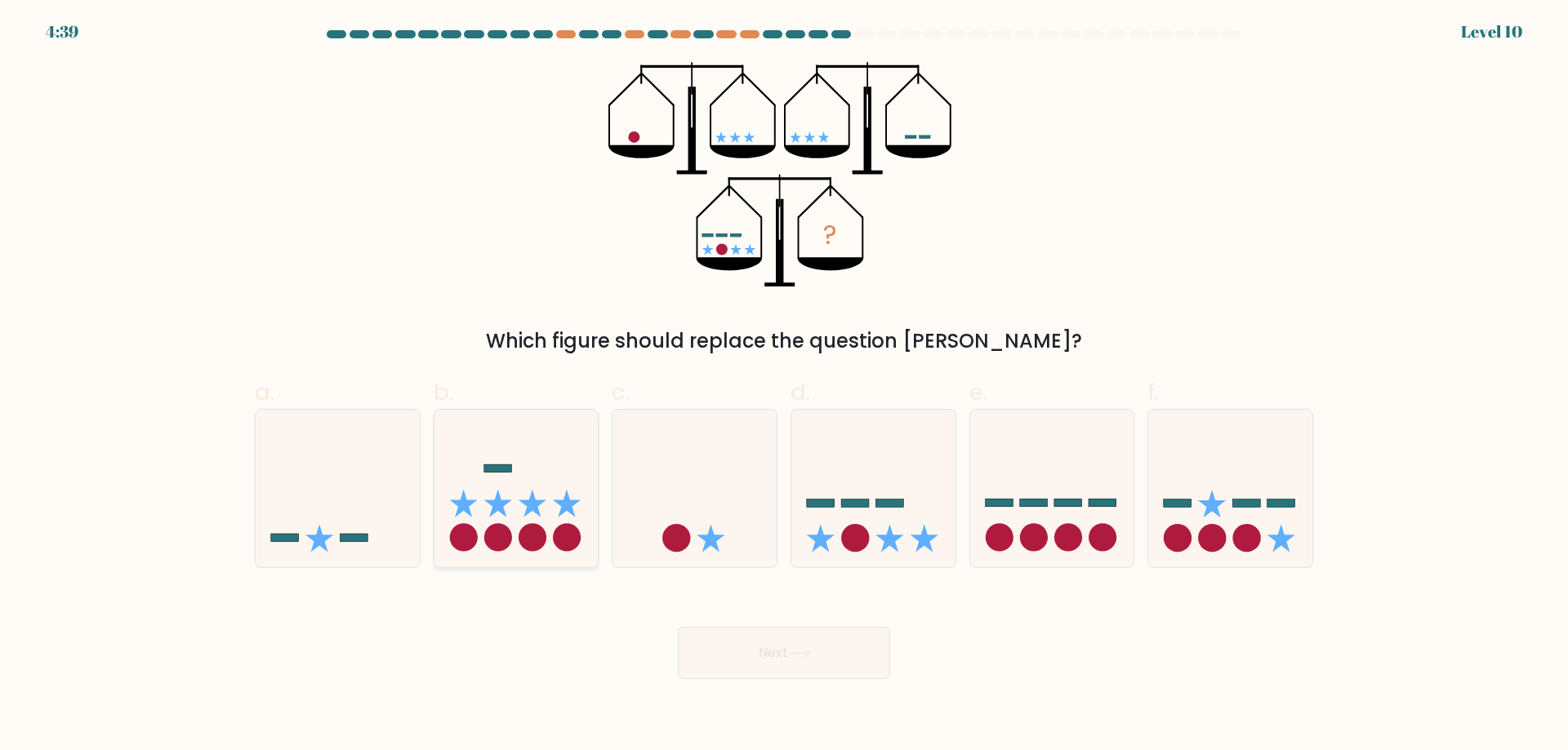
click at [472, 470] on icon at bounding box center [516, 488] width 164 height 136
click at [784, 386] on input "b." at bounding box center [784, 380] width 1 height 10
radio input "true"
click at [764, 634] on button "Next" at bounding box center [784, 652] width 212 height 52
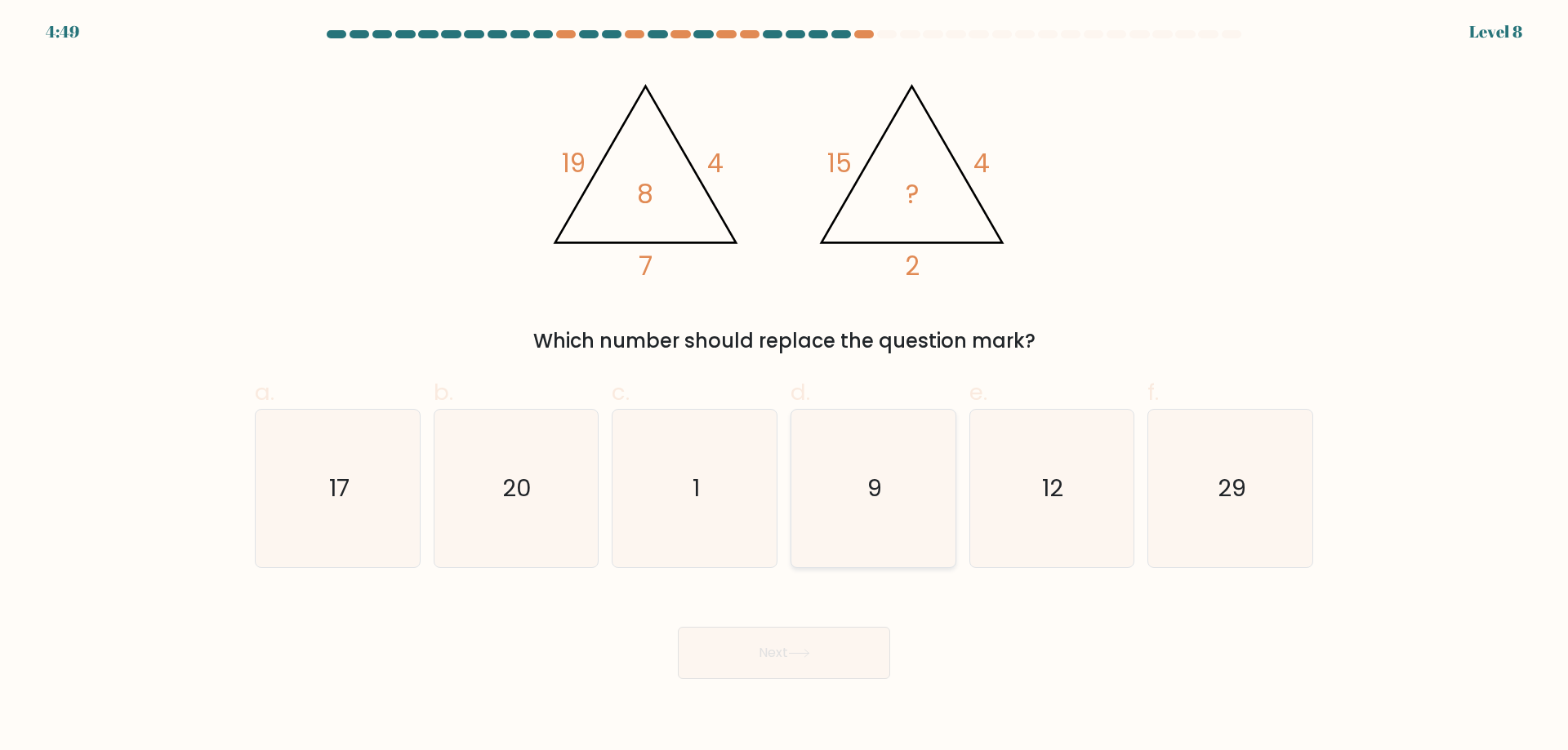
click at [849, 477] on icon "9" at bounding box center [873, 488] width 158 height 158
click at [784, 386] on input "d. 9" at bounding box center [784, 380] width 1 height 10
radio input "true"
click at [842, 655] on button "Next" at bounding box center [784, 652] width 212 height 52
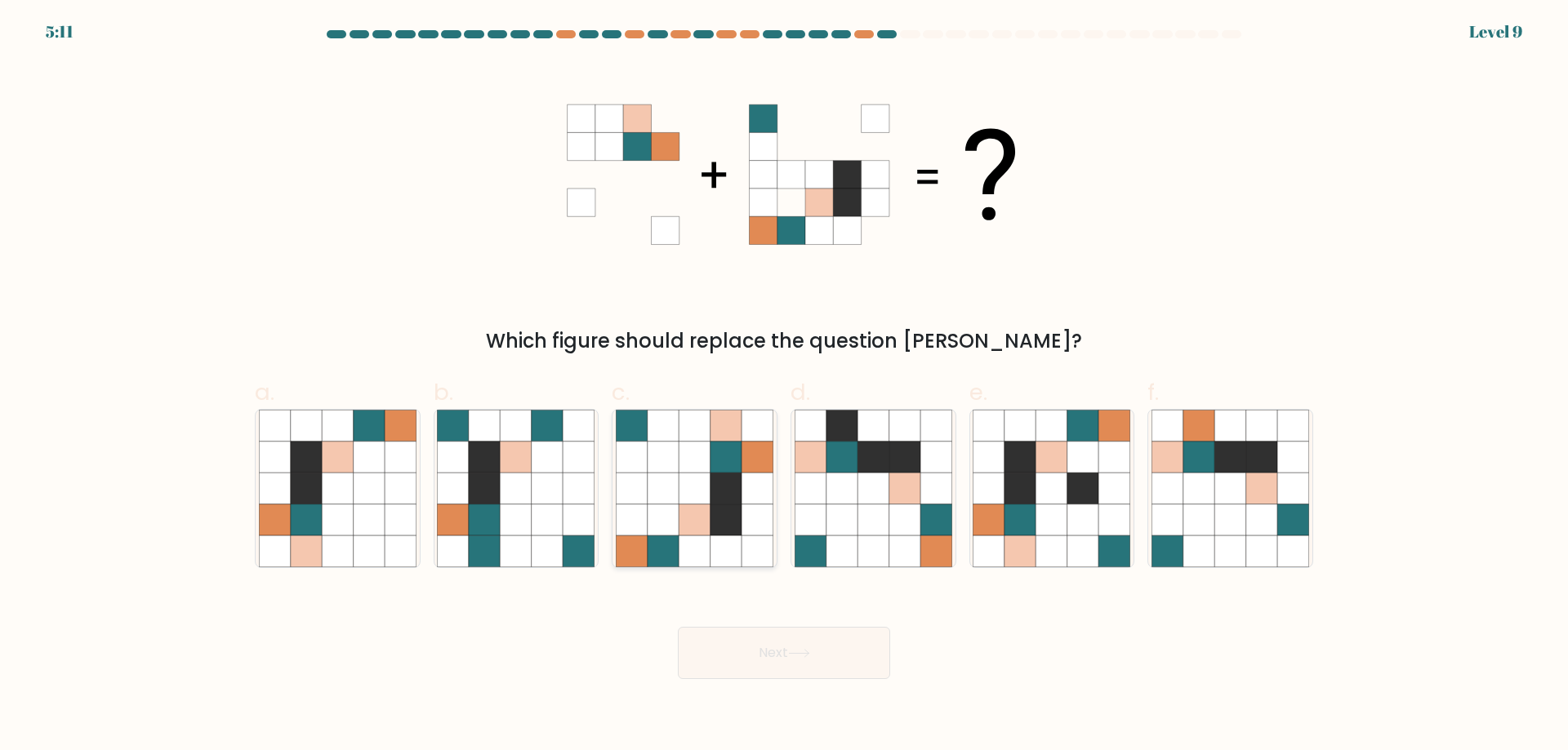
click at [696, 476] on icon at bounding box center [694, 488] width 31 height 31
click at [784, 386] on input "c." at bounding box center [784, 380] width 1 height 10
radio input "true"
click at [853, 634] on button "Next" at bounding box center [784, 652] width 212 height 52
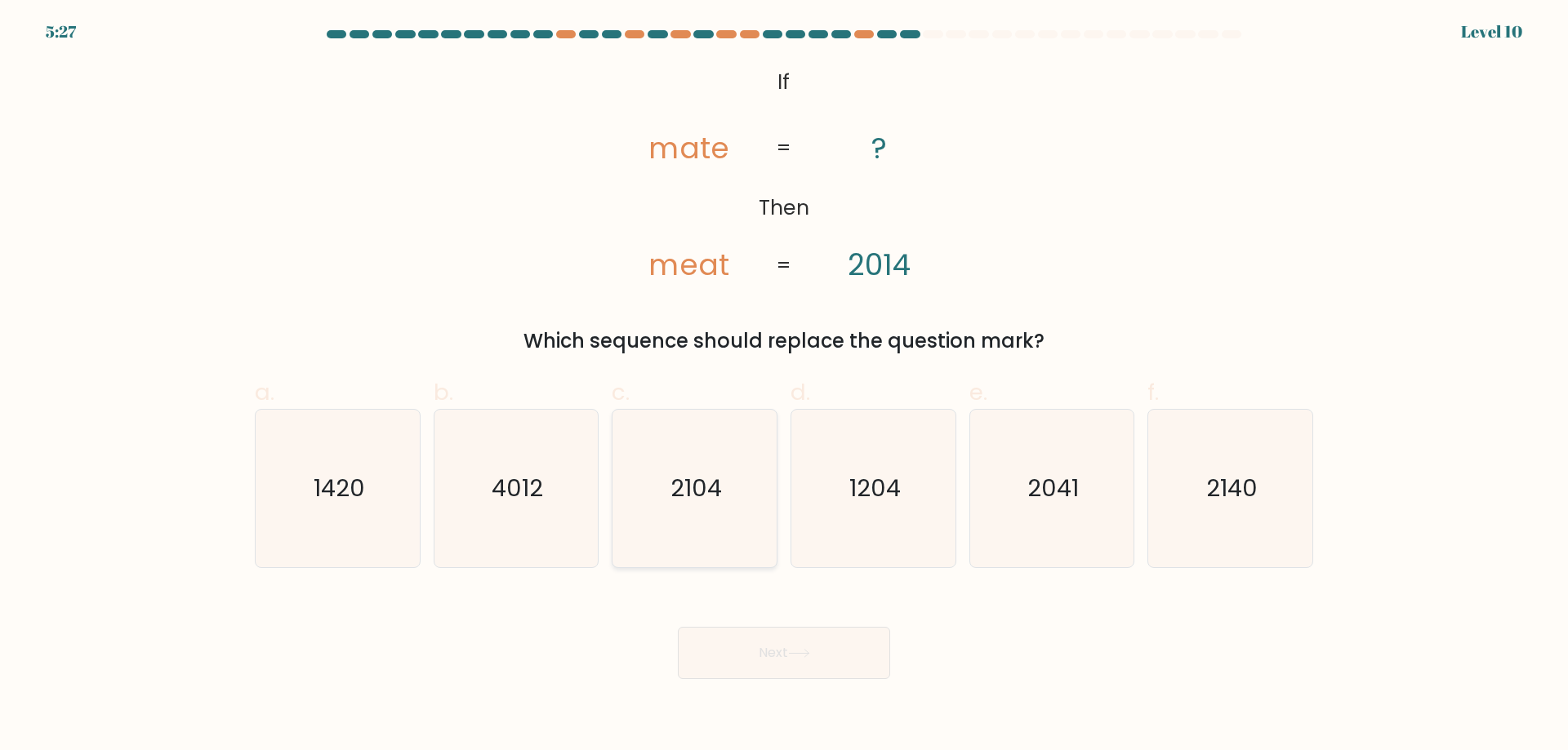
click at [723, 492] on icon "2104" at bounding box center [694, 488] width 158 height 158
click at [784, 386] on input "c. 2104" at bounding box center [784, 380] width 1 height 10
radio input "true"
click at [819, 656] on button "Next" at bounding box center [784, 652] width 212 height 52
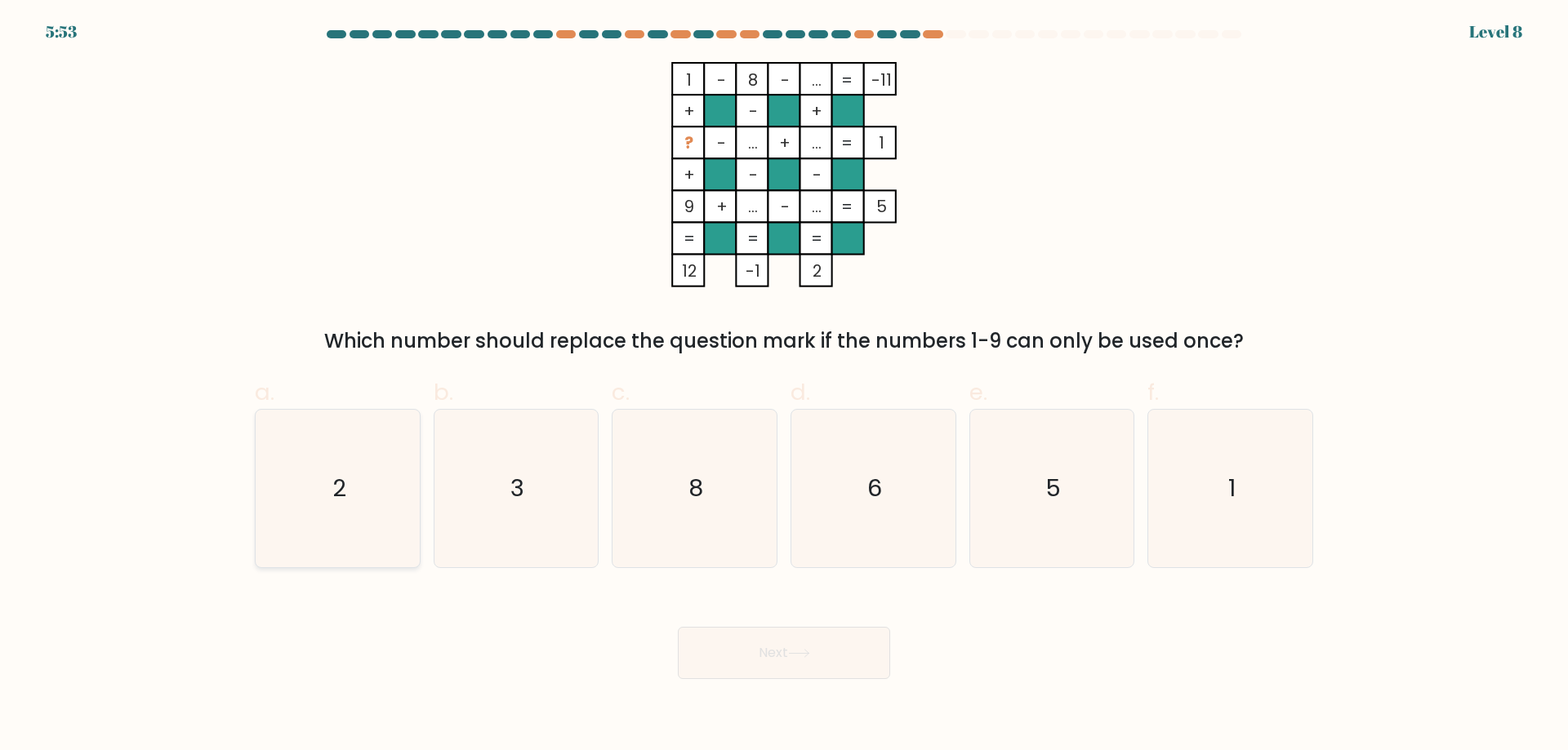
click at [314, 477] on icon "2" at bounding box center [337, 488] width 158 height 158
click at [784, 386] on input "a. 2" at bounding box center [784, 380] width 1 height 10
radio input "true"
click at [830, 653] on button "Next" at bounding box center [784, 652] width 212 height 52
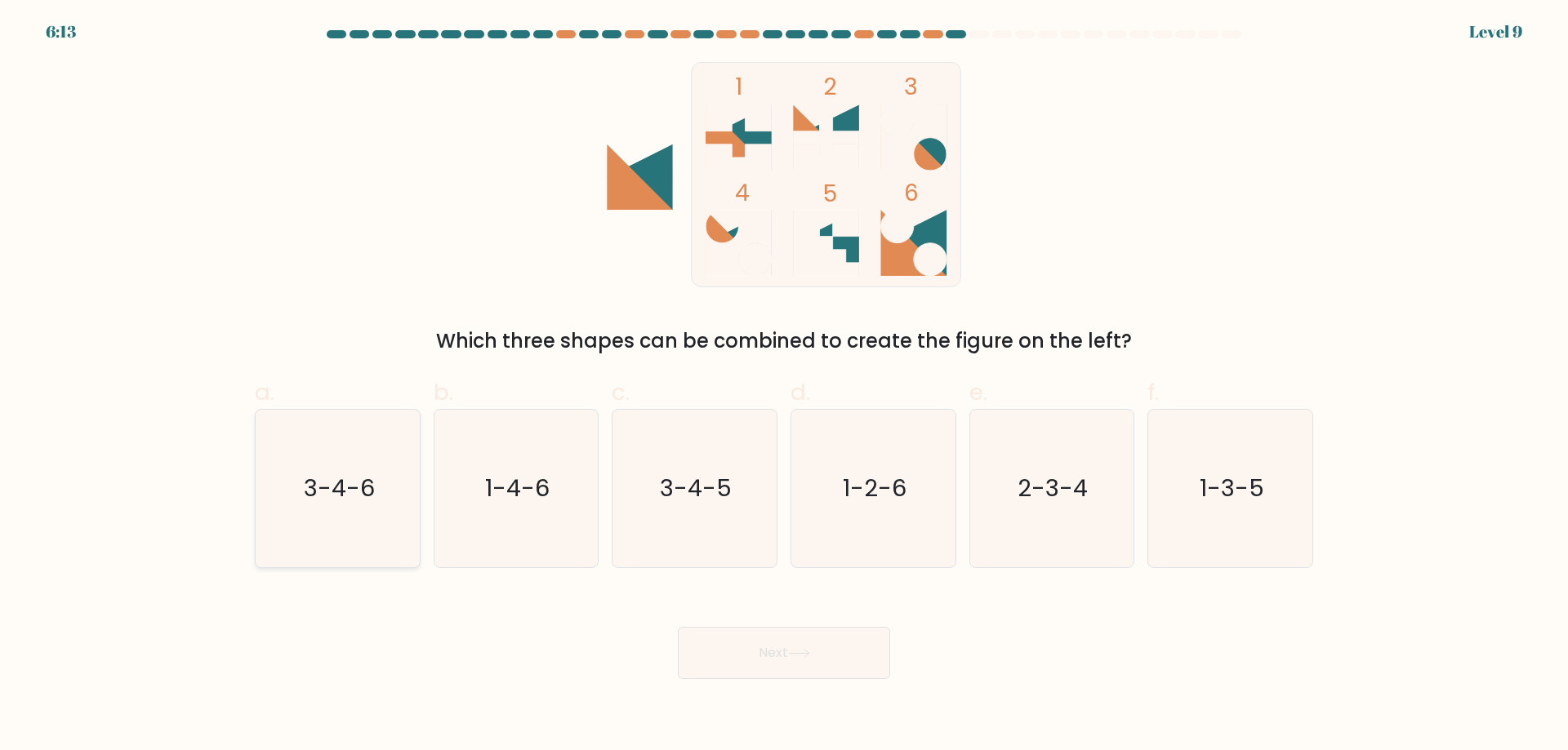
click at [339, 499] on text "3-4-6" at bounding box center [339, 488] width 71 height 33
click at [784, 386] on input "a. 3-4-6" at bounding box center [784, 380] width 1 height 10
radio input "true"
click at [810, 649] on icon at bounding box center [799, 654] width 22 height 9
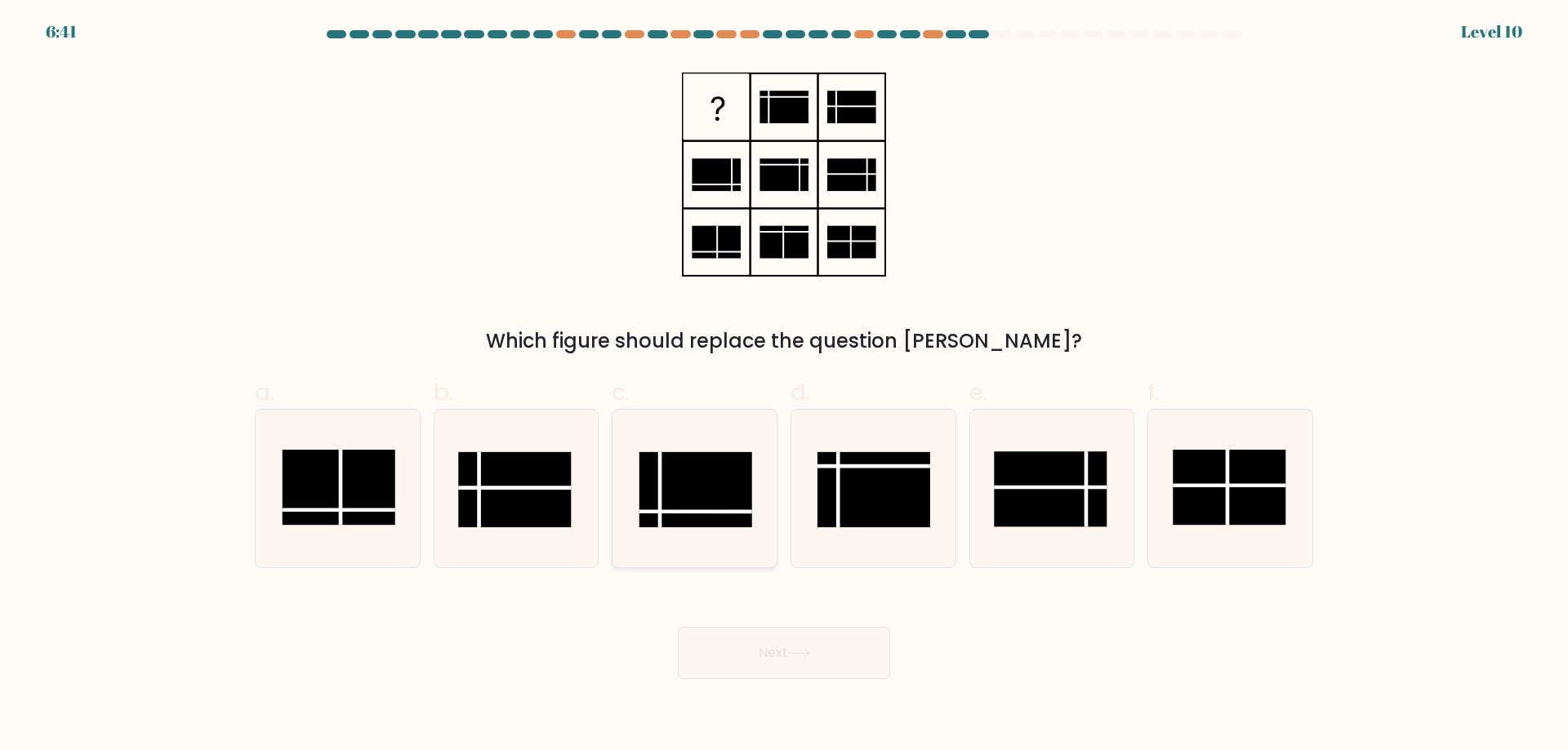
click at [703, 476] on rect at bounding box center [695, 490] width 112 height 75
click at [784, 386] on input "c." at bounding box center [784, 380] width 1 height 10
radio input "true"
click at [808, 665] on button "Next" at bounding box center [784, 652] width 212 height 52
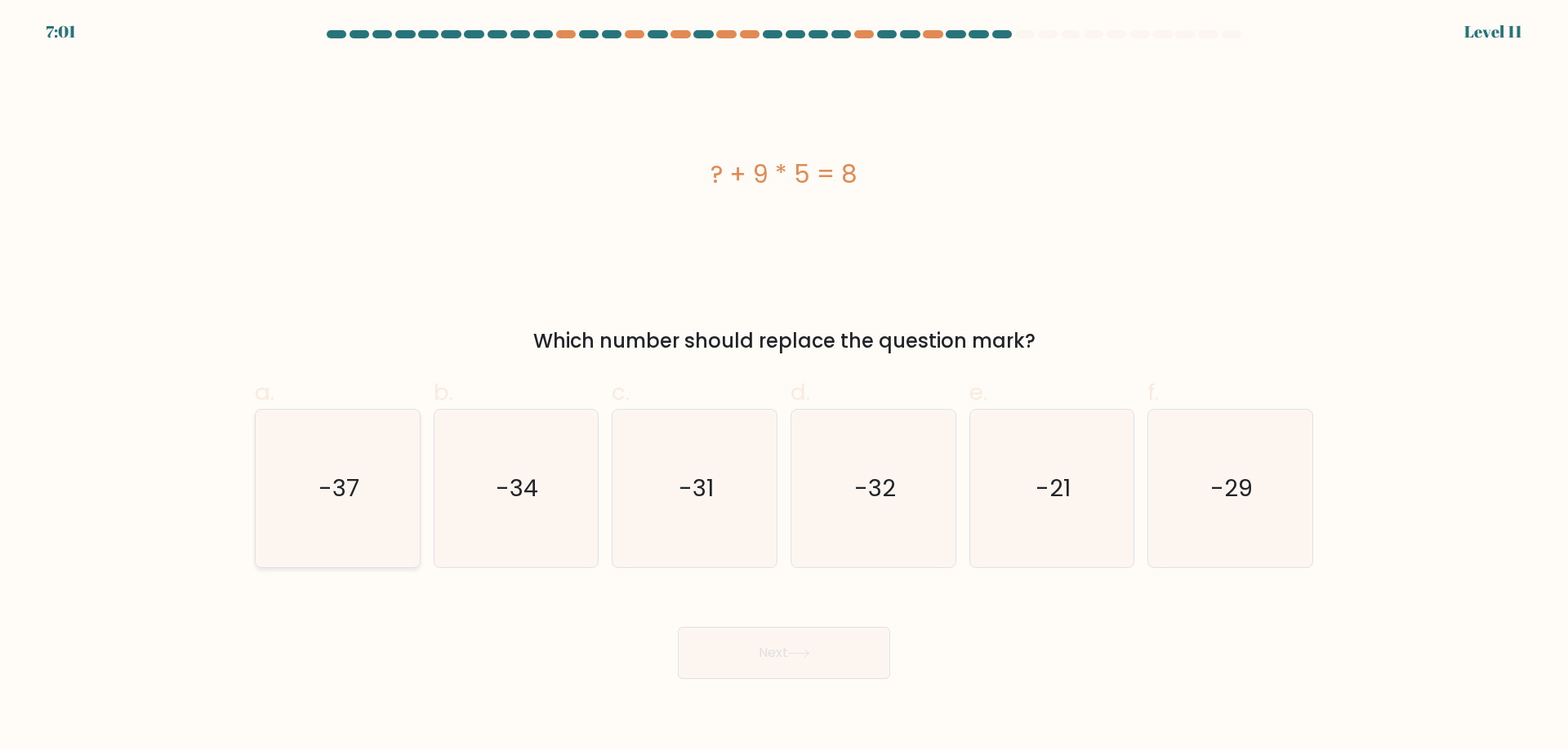
drag, startPoint x: 605, startPoint y: 258, endPoint x: 345, endPoint y: 478, distance: 340.6
click at [345, 477] on text "-37" at bounding box center [338, 488] width 41 height 33
click at [784, 386] on input "a. -37" at bounding box center [784, 380] width 1 height 10
radio input "true"
click at [823, 647] on button "Next" at bounding box center [784, 652] width 212 height 52
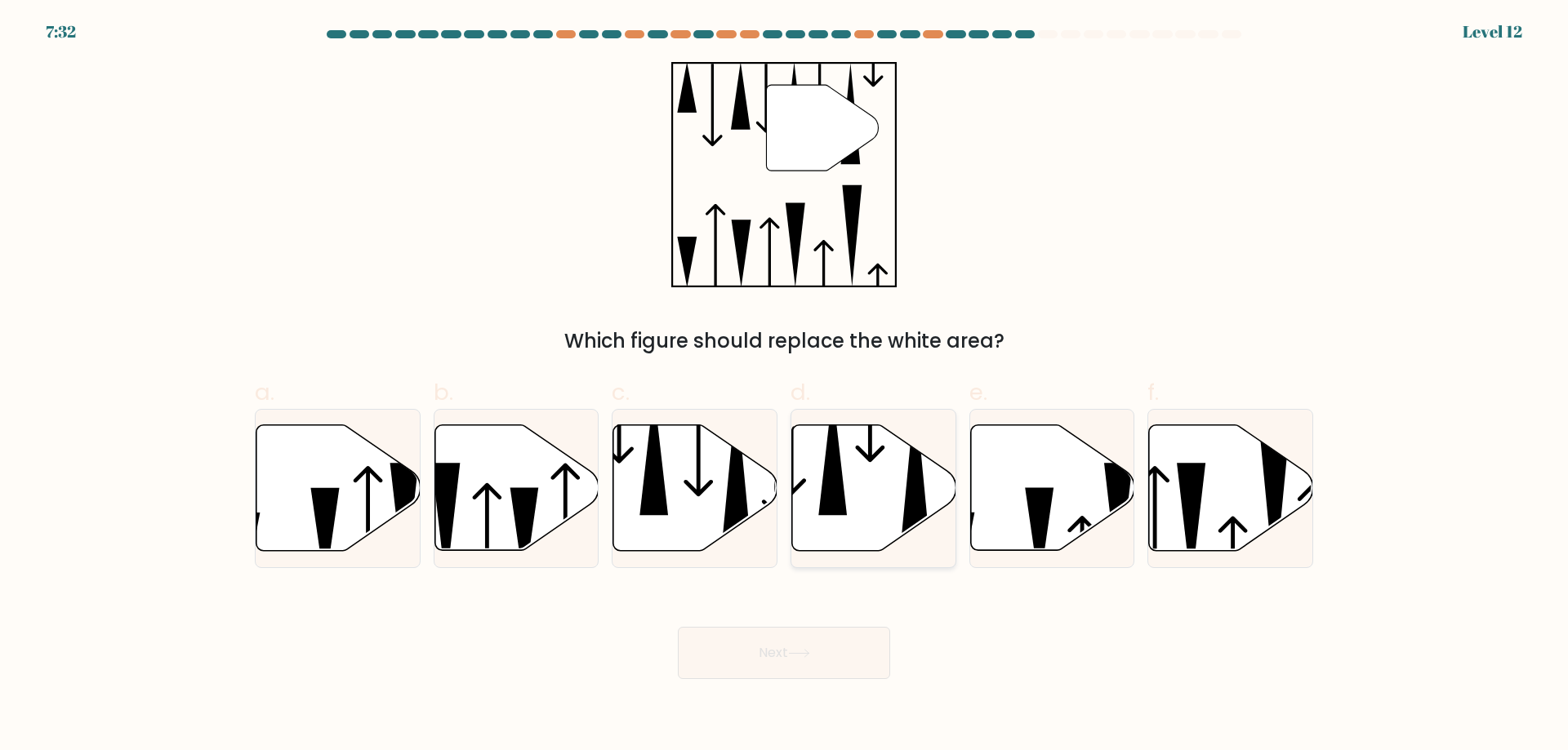
click at [868, 487] on icon at bounding box center [874, 488] width 164 height 125
click at [784, 386] on input "d." at bounding box center [784, 380] width 1 height 10
radio input "true"
click at [806, 649] on icon at bounding box center [799, 654] width 22 height 9
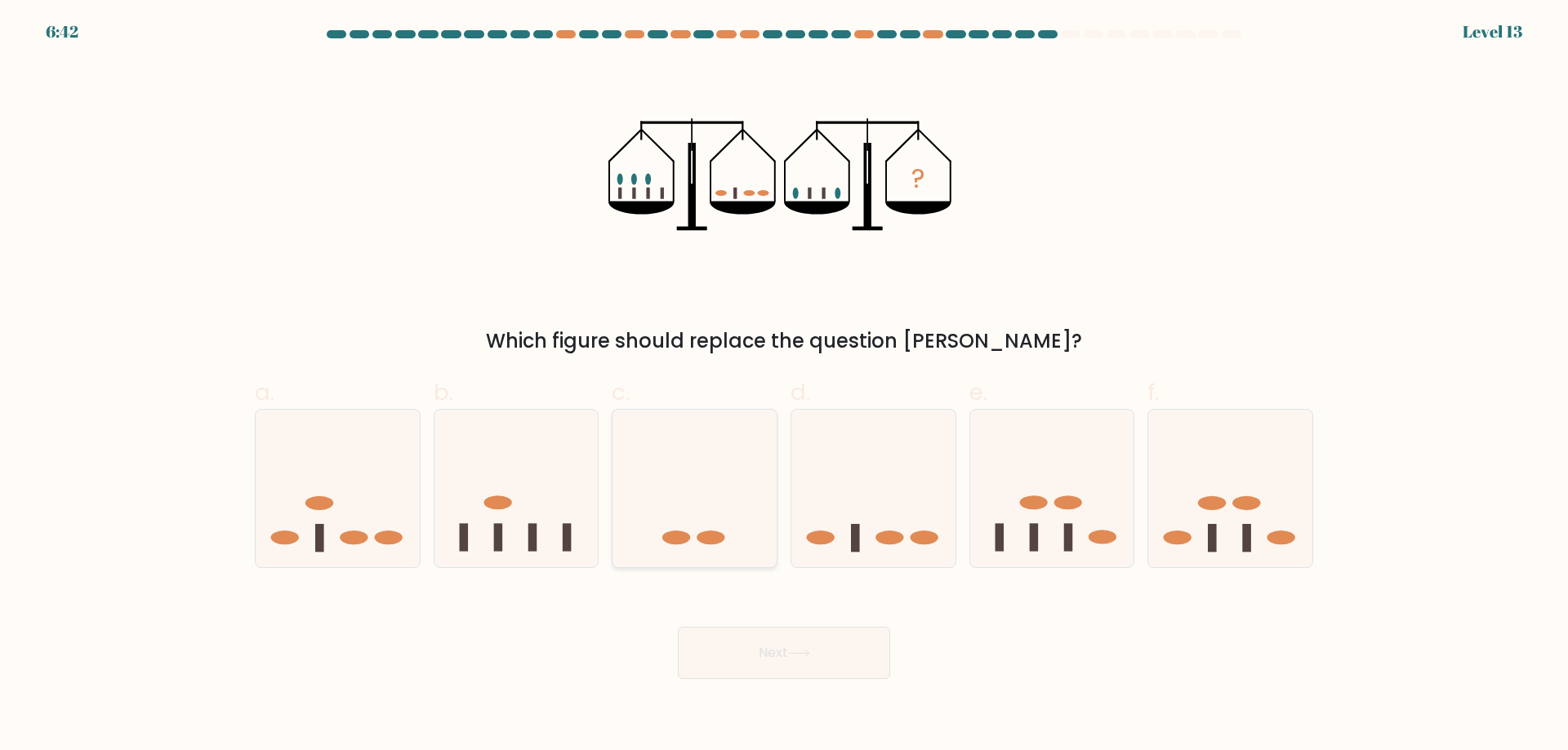
click at [703, 503] on icon at bounding box center [695, 488] width 164 height 136
click at [784, 386] on input "c." at bounding box center [784, 380] width 1 height 10
radio input "true"
click at [796, 640] on button "Next" at bounding box center [784, 652] width 212 height 52
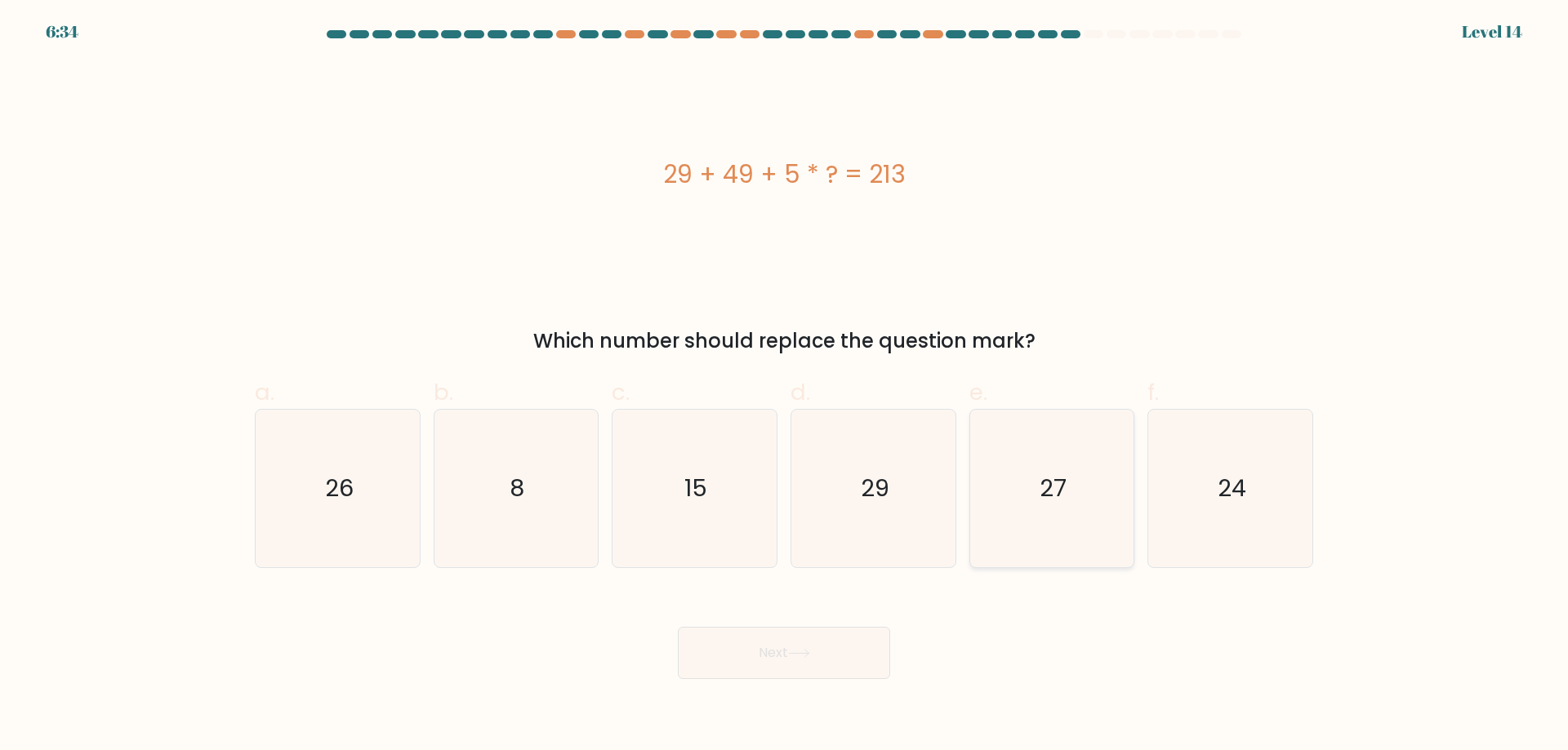
click at [1062, 514] on icon "27" at bounding box center [1051, 488] width 158 height 158
click at [784, 386] on input "e. 27" at bounding box center [784, 380] width 1 height 10
radio input "true"
click at [823, 655] on button "Next" at bounding box center [784, 652] width 212 height 52
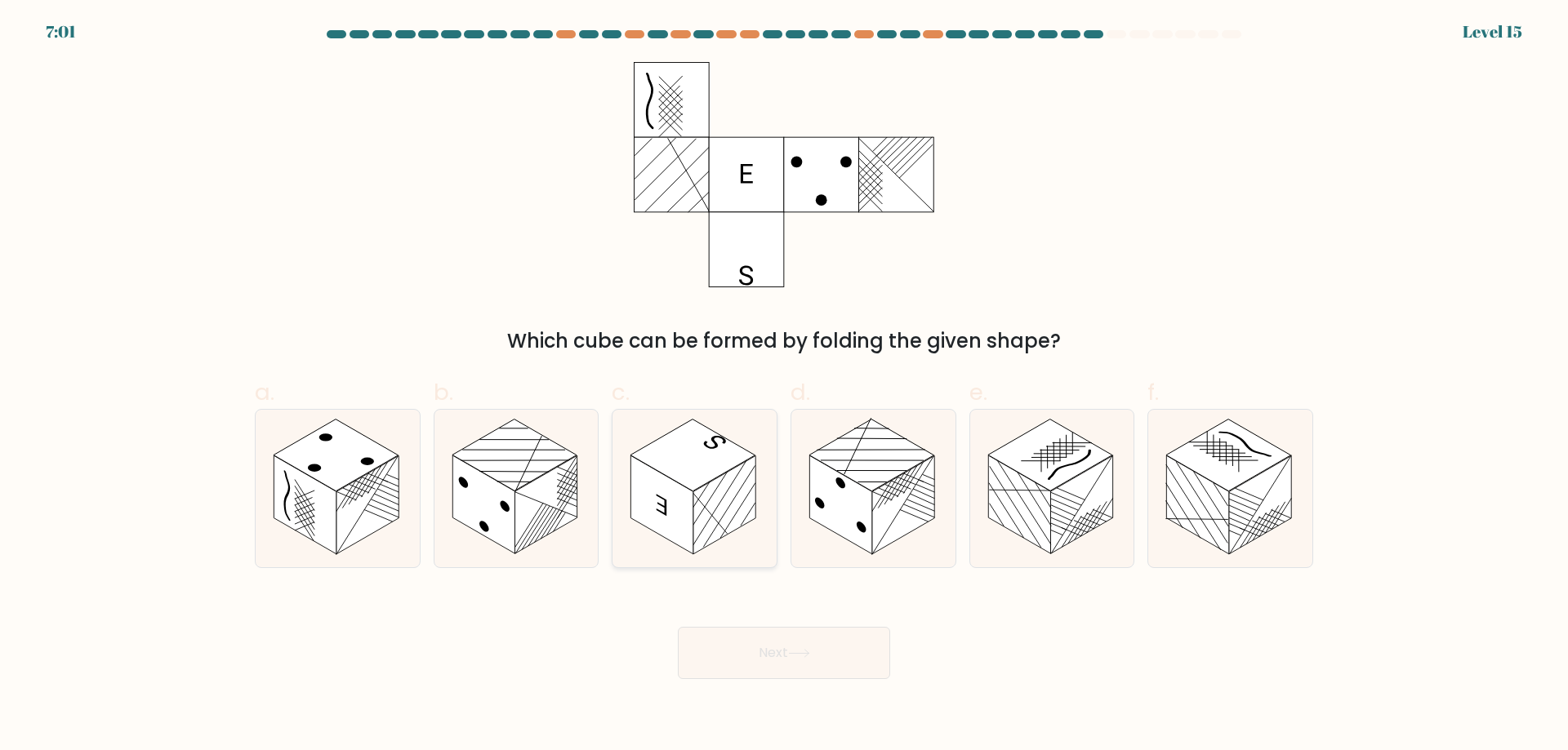
click at [694, 454] on rect at bounding box center [693, 456] width 125 height 72
click at [784, 386] on input "c." at bounding box center [784, 380] width 1 height 10
radio input "true"
click at [818, 654] on button "Next" at bounding box center [784, 652] width 212 height 52
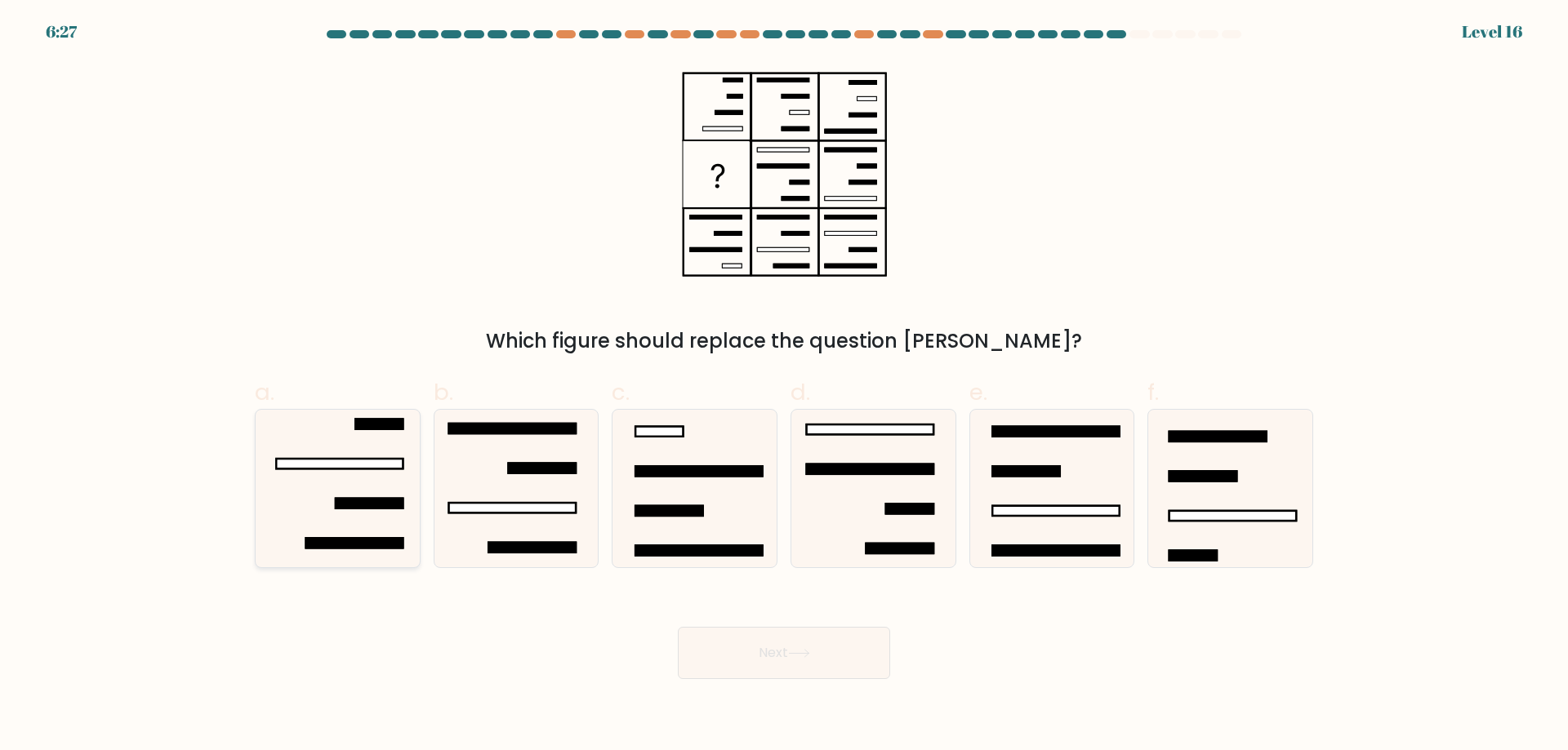
click at [372, 499] on rect at bounding box center [368, 503] width 67 height 9
click at [784, 386] on input "a." at bounding box center [784, 380] width 1 height 10
radio input "true"
click at [795, 660] on button "Next" at bounding box center [784, 652] width 212 height 52
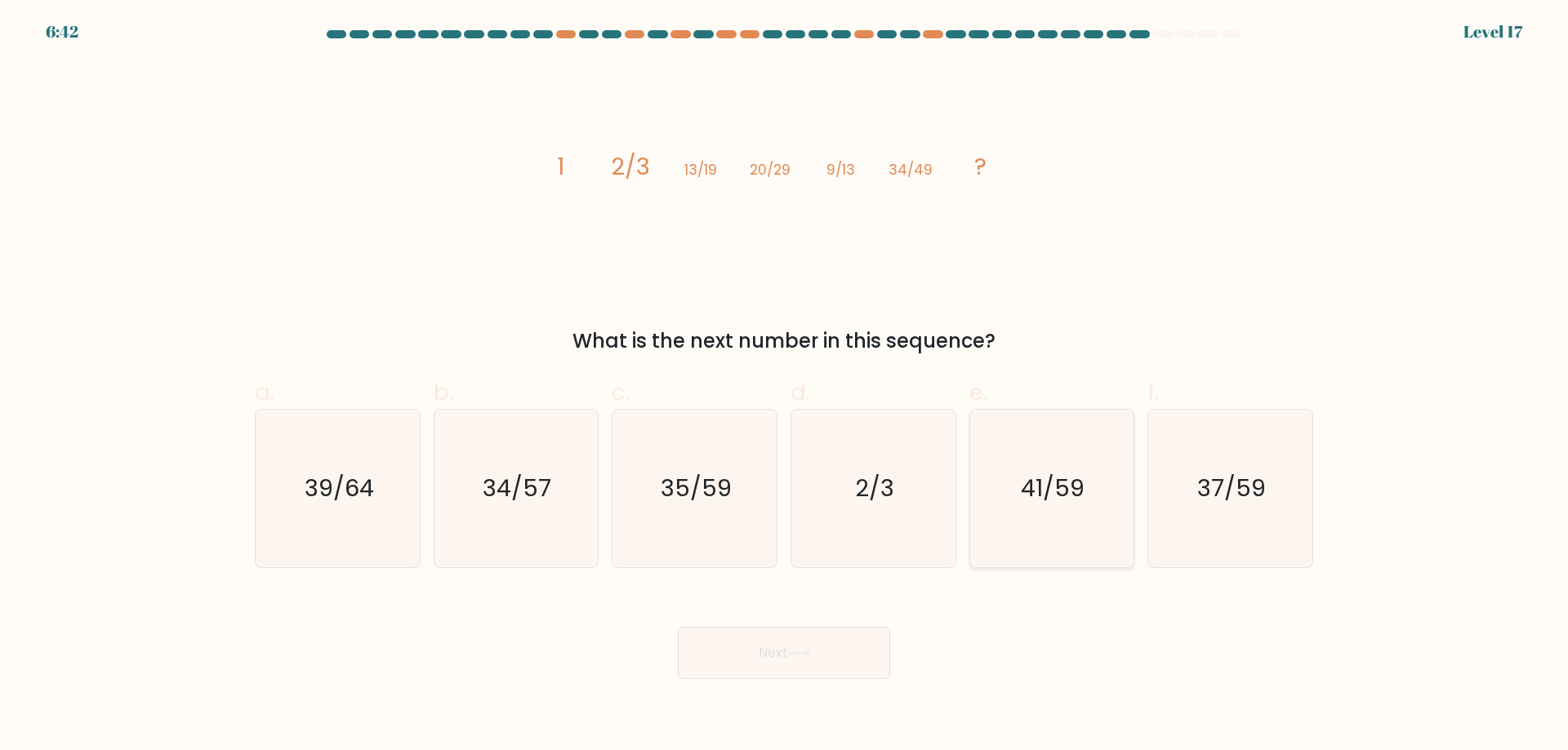
click at [1077, 518] on icon "41/59" at bounding box center [1051, 488] width 158 height 158
click at [784, 386] on input "e. 41/59" at bounding box center [784, 380] width 1 height 10
radio input "true"
click at [850, 645] on button "Next" at bounding box center [784, 652] width 212 height 52
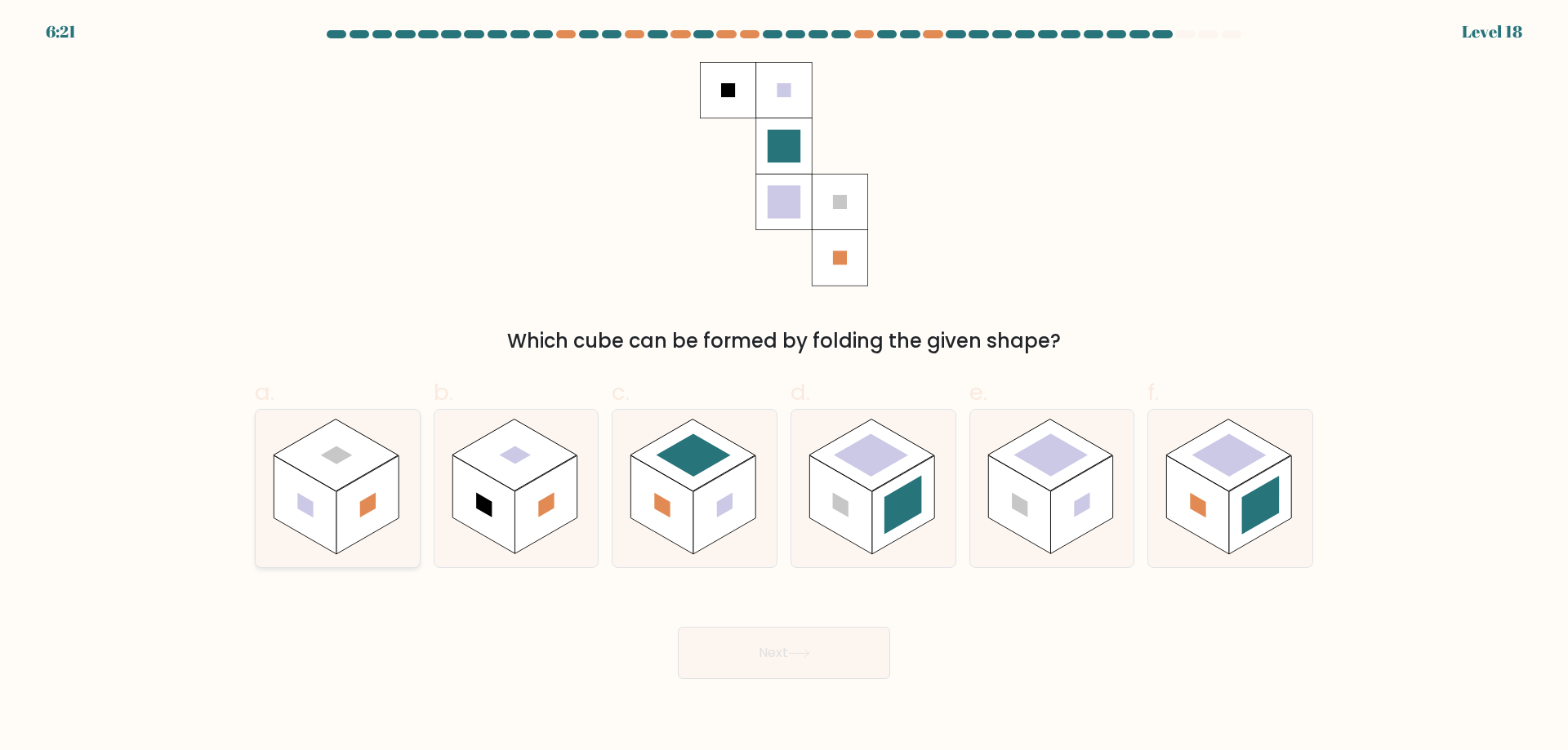
click at [301, 488] on rect at bounding box center [305, 505] width 62 height 99
click at [784, 386] on input "a." at bounding box center [784, 380] width 1 height 10
radio input "true"
click at [844, 650] on button "Next" at bounding box center [784, 652] width 212 height 52
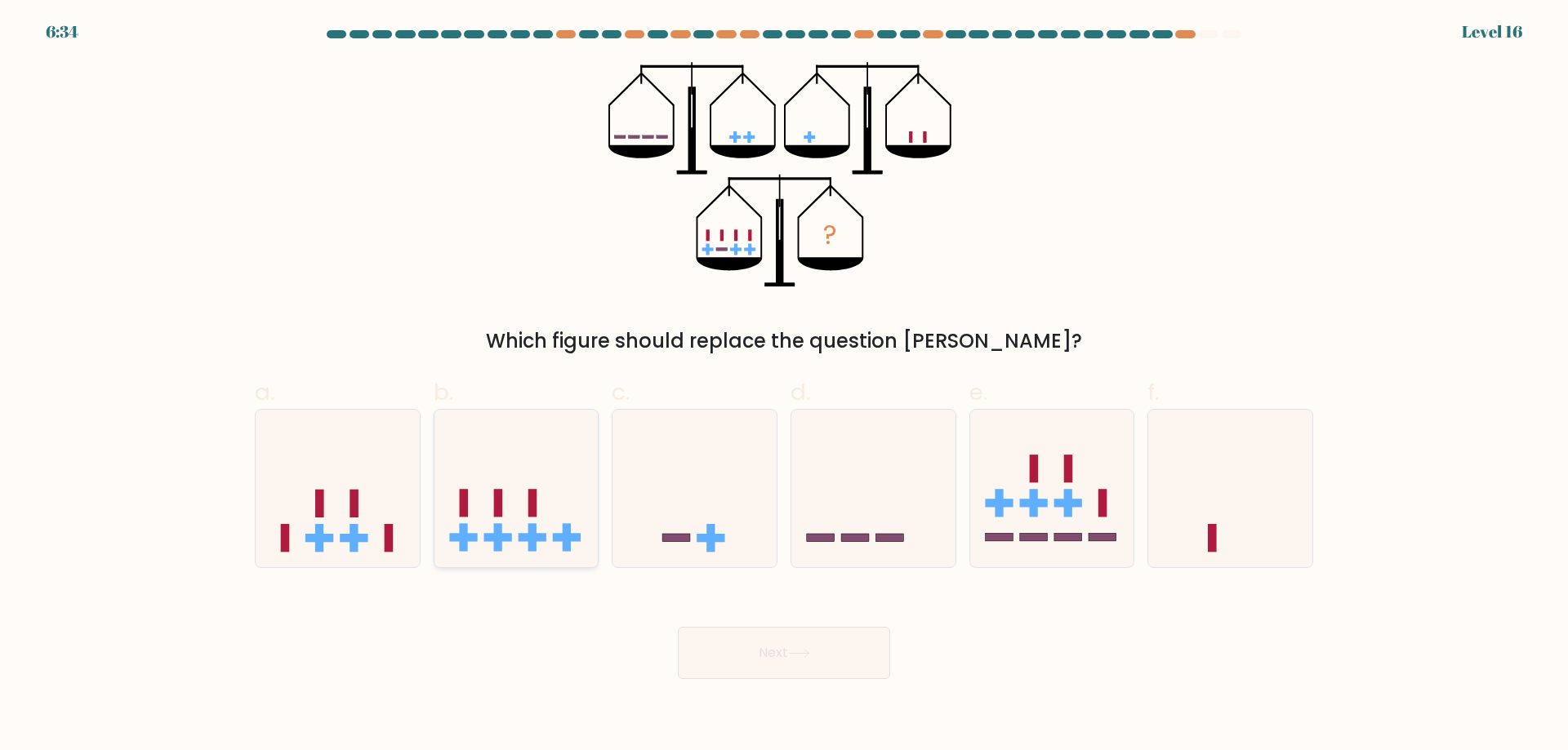
click at [536, 494] on rect at bounding box center [533, 503] width 9 height 27
click at [784, 386] on input "b." at bounding box center [784, 380] width 1 height 10
radio input "true"
click at [1082, 534] on icon at bounding box center [1052, 488] width 164 height 136
click at [784, 386] on input "e." at bounding box center [784, 380] width 1 height 10
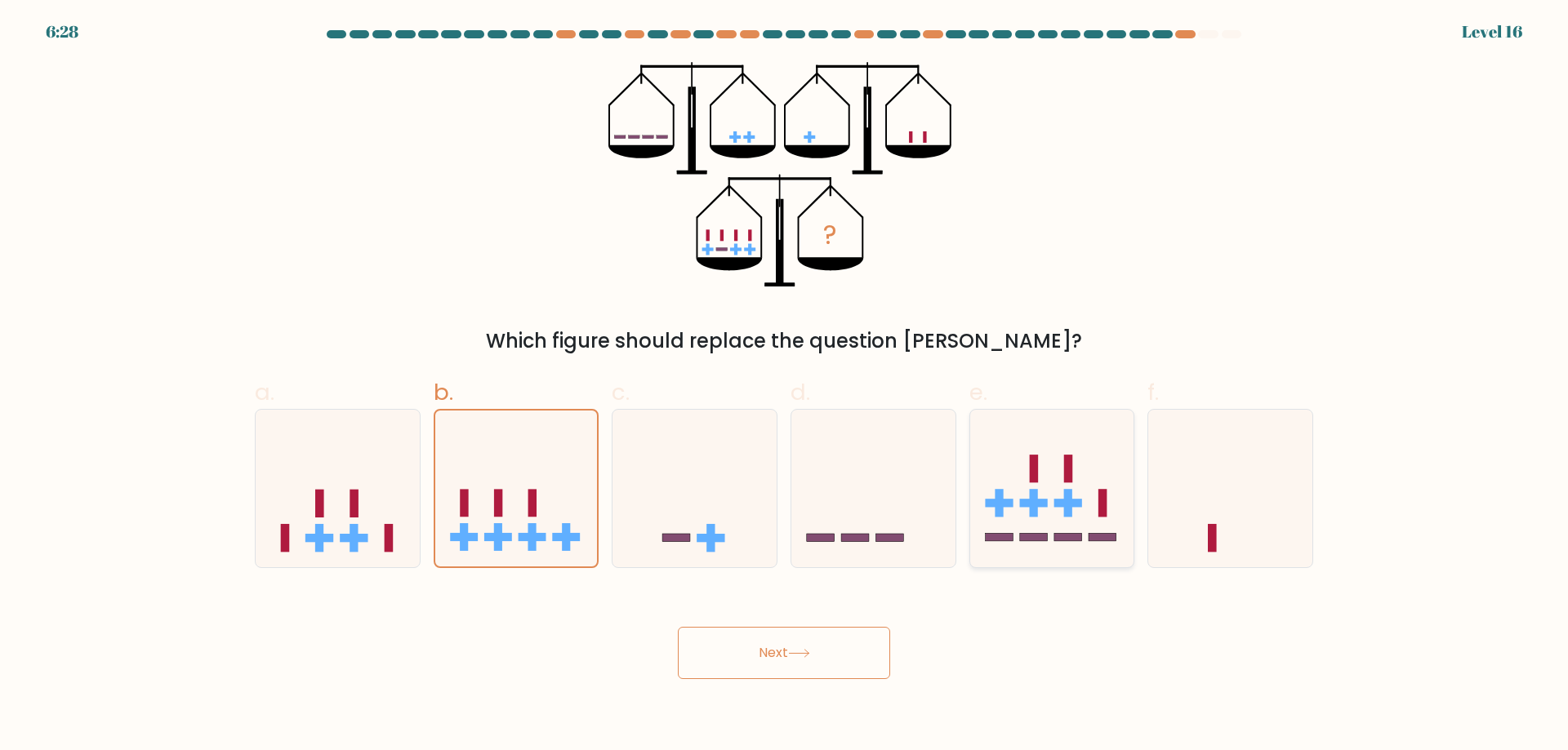
radio input "true"
click at [829, 641] on button "Next" at bounding box center [784, 652] width 212 height 52
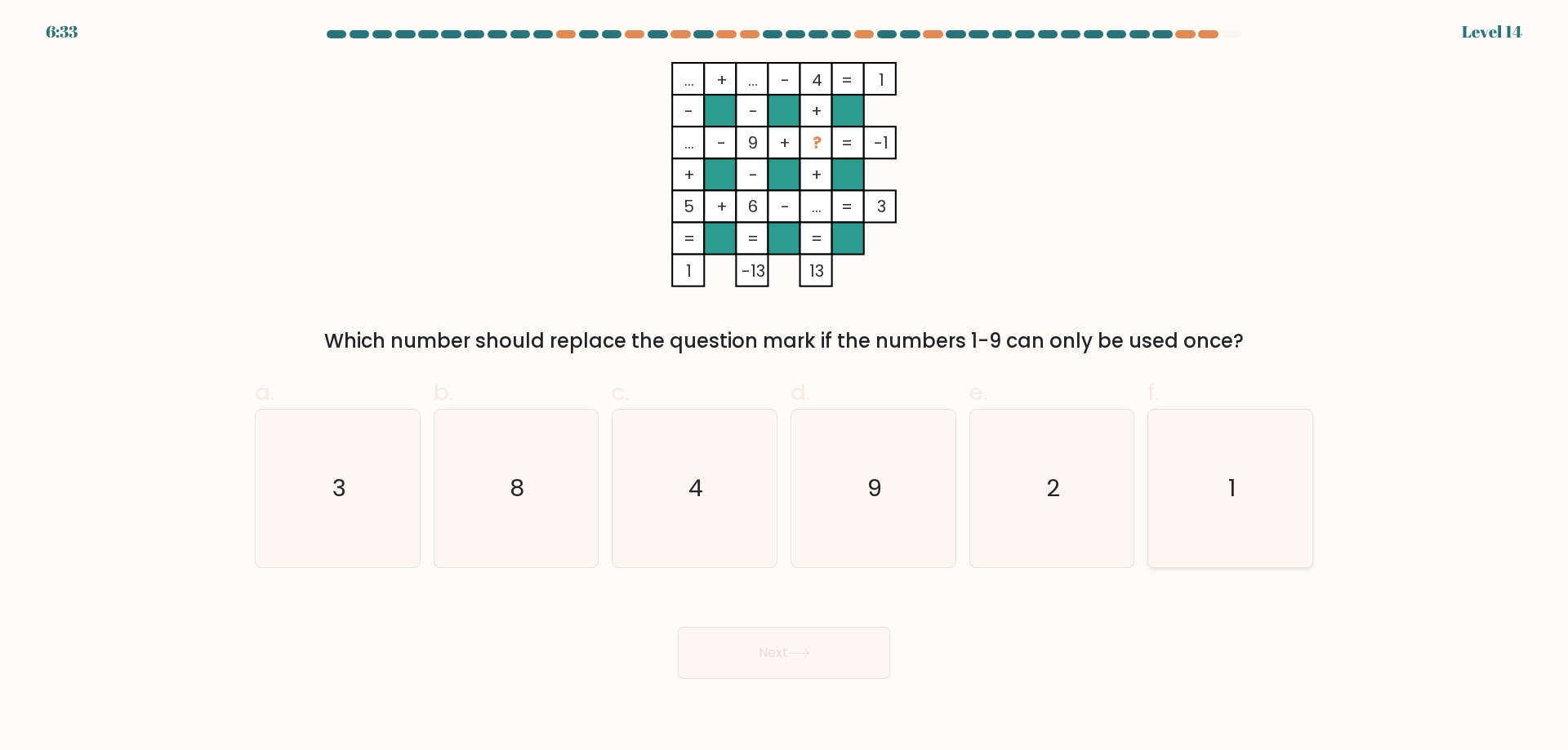
click at [1241, 505] on icon "1" at bounding box center [1229, 488] width 158 height 158
click at [784, 386] on input "f. 1" at bounding box center [784, 380] width 1 height 10
radio input "true"
click at [859, 658] on button "Next" at bounding box center [784, 652] width 212 height 52
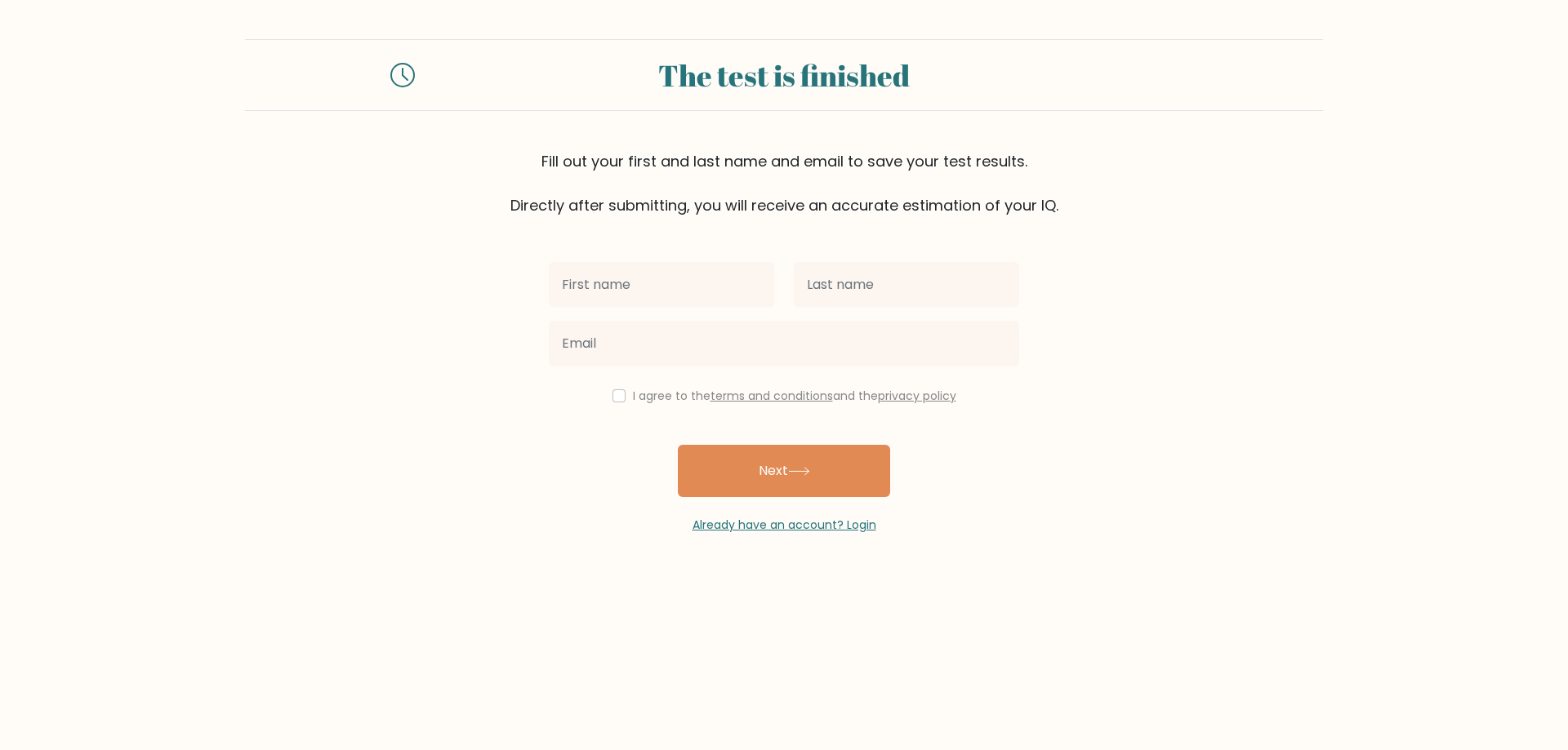
click at [725, 277] on input "text" at bounding box center [661, 285] width 226 height 45
type input "[PERSON_NAME]"
click at [801, 284] on input "text" at bounding box center [906, 285] width 226 height 45
type input "[PERSON_NAME]"
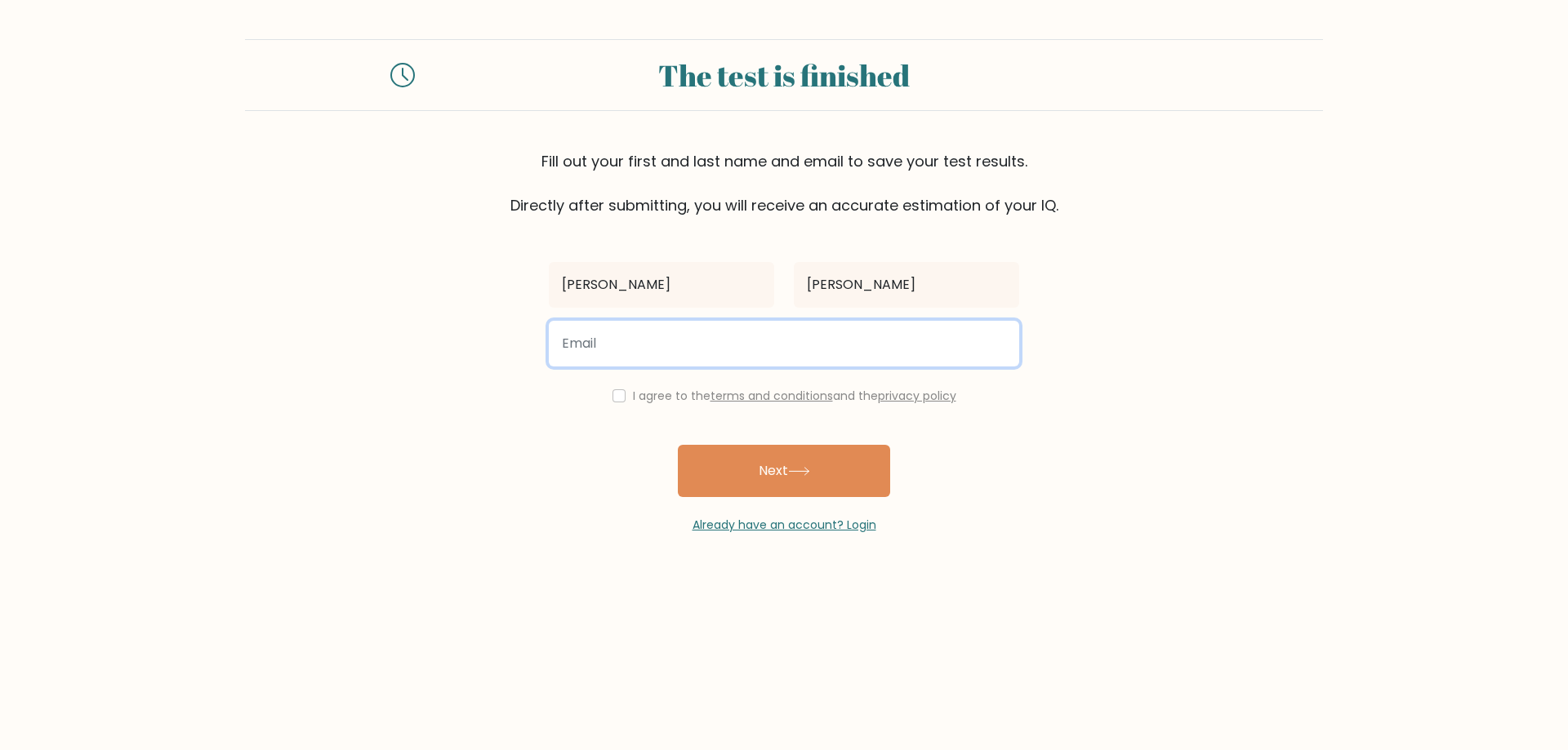
click at [791, 351] on input "email" at bounding box center [784, 343] width 470 height 45
type input "ralphacasio3@gmail.com"
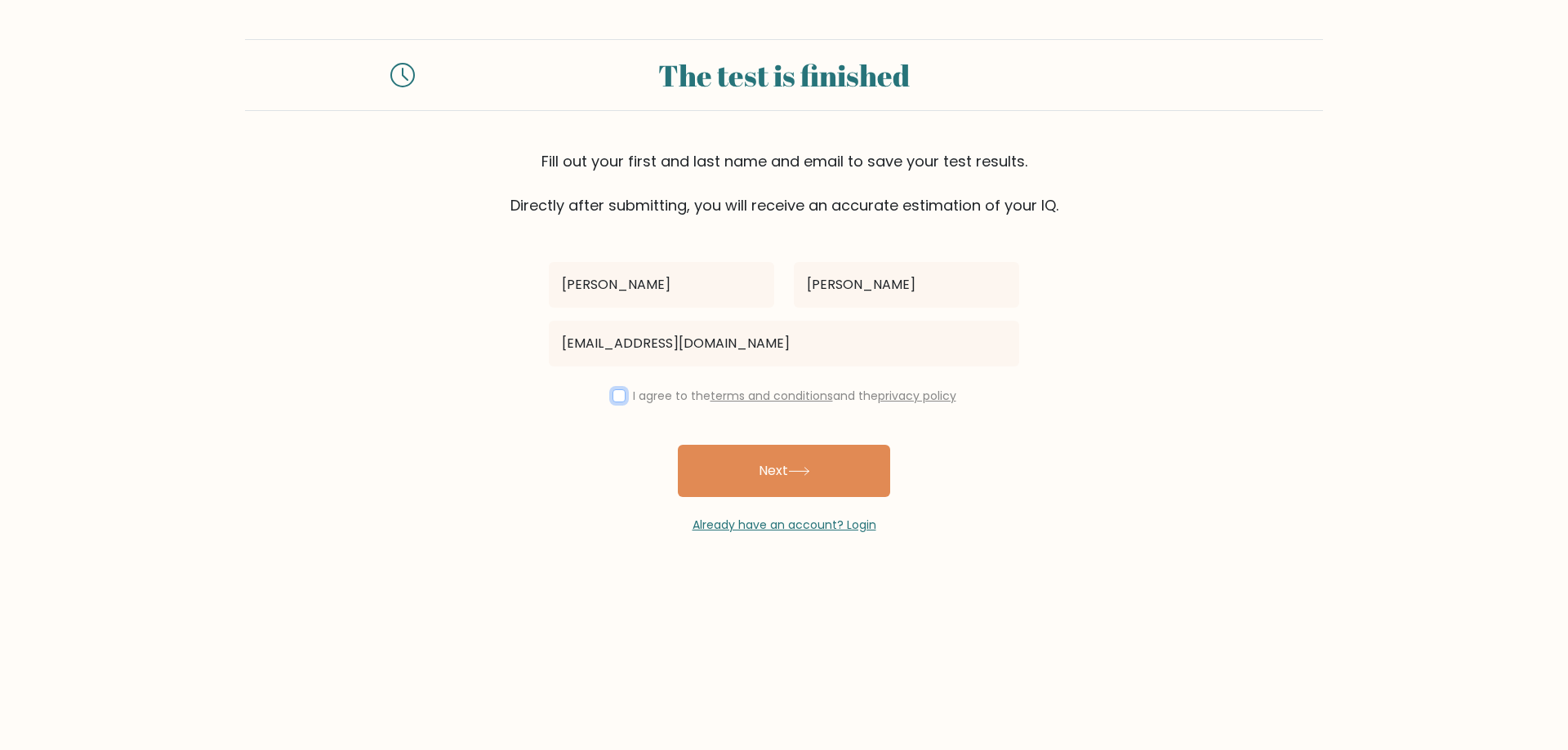
click at [613, 396] on input "checkbox" at bounding box center [619, 396] width 13 height 13
checkbox input "true"
click at [765, 466] on button "Next" at bounding box center [784, 470] width 212 height 52
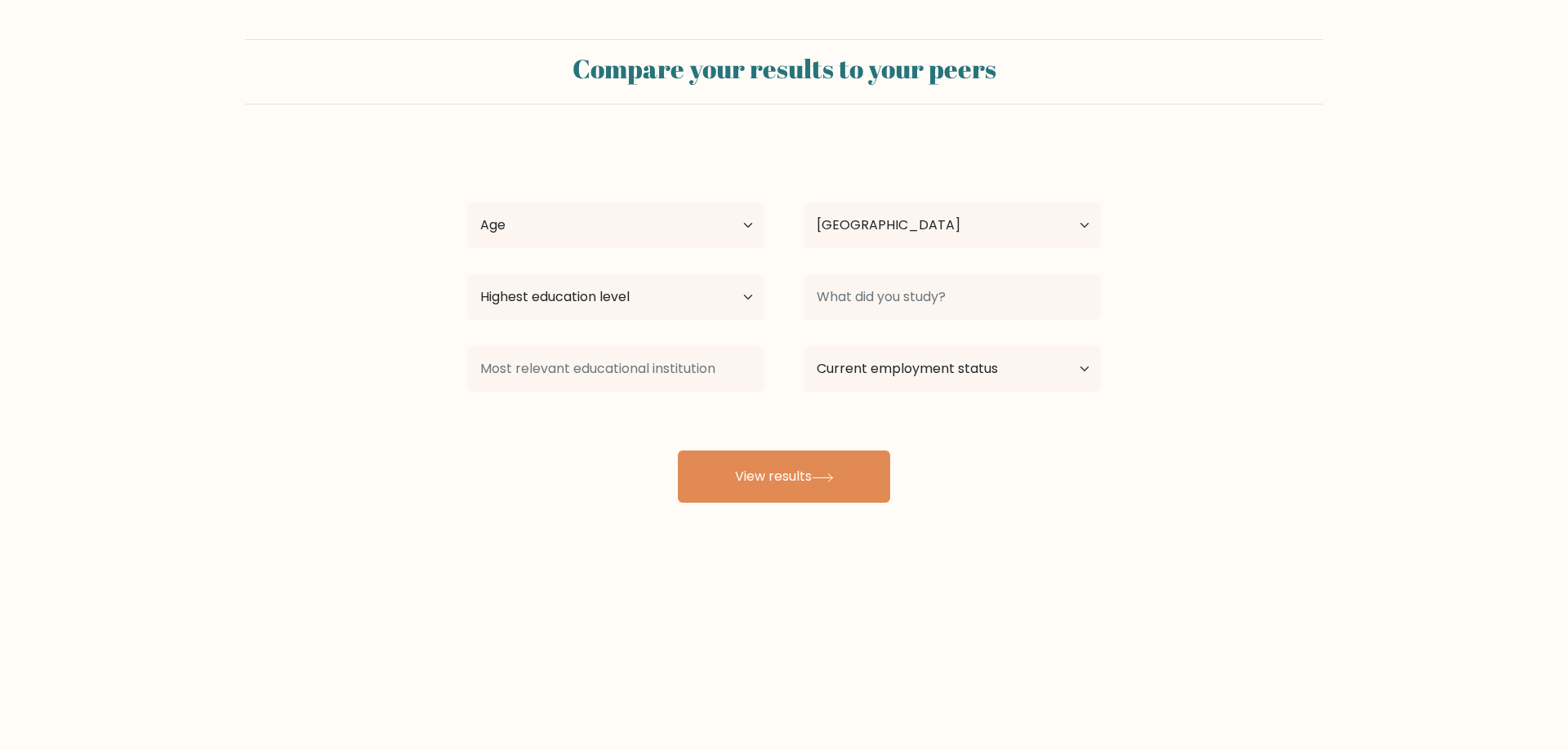
select select "PH"
click at [697, 229] on select "Age Under [DEMOGRAPHIC_DATA] [DEMOGRAPHIC_DATA] [DEMOGRAPHIC_DATA] [DEMOGRAPHIC…" at bounding box center [615, 225] width 297 height 45
select select "25_34"
click at [467, 202] on select "Age Under [DEMOGRAPHIC_DATA] [DEMOGRAPHIC_DATA] [DEMOGRAPHIC_DATA] [DEMOGRAPHIC…" at bounding box center [615, 225] width 297 height 45
click at [684, 303] on select "Highest education level No schooling Primary Lower Secondary Upper Secondary Oc…" at bounding box center [615, 297] width 297 height 45
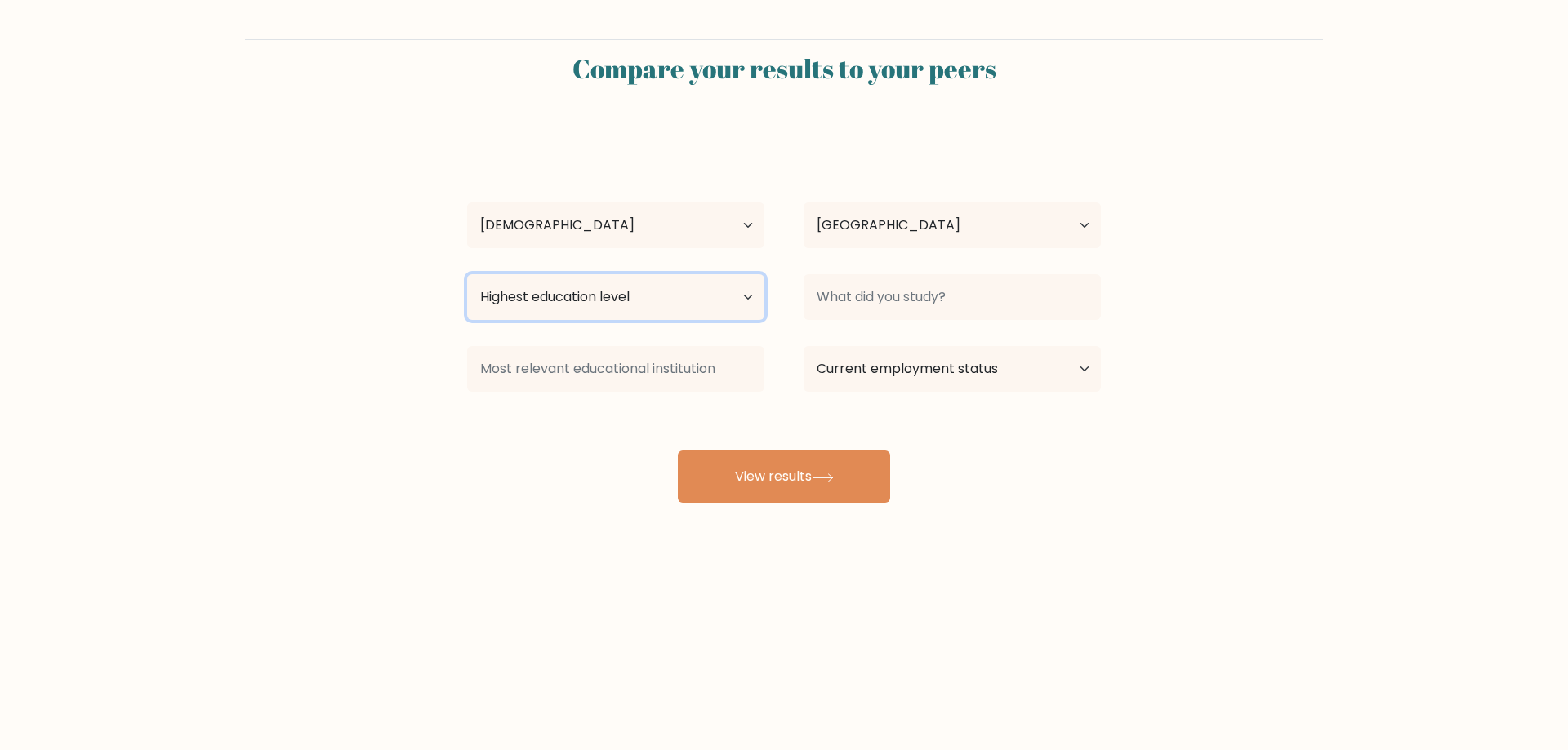
select select "bachelors_degree"
click at [467, 275] on select "Highest education level No schooling Primary Lower Secondary Upper Secondary Oc…" at bounding box center [615, 297] width 297 height 45
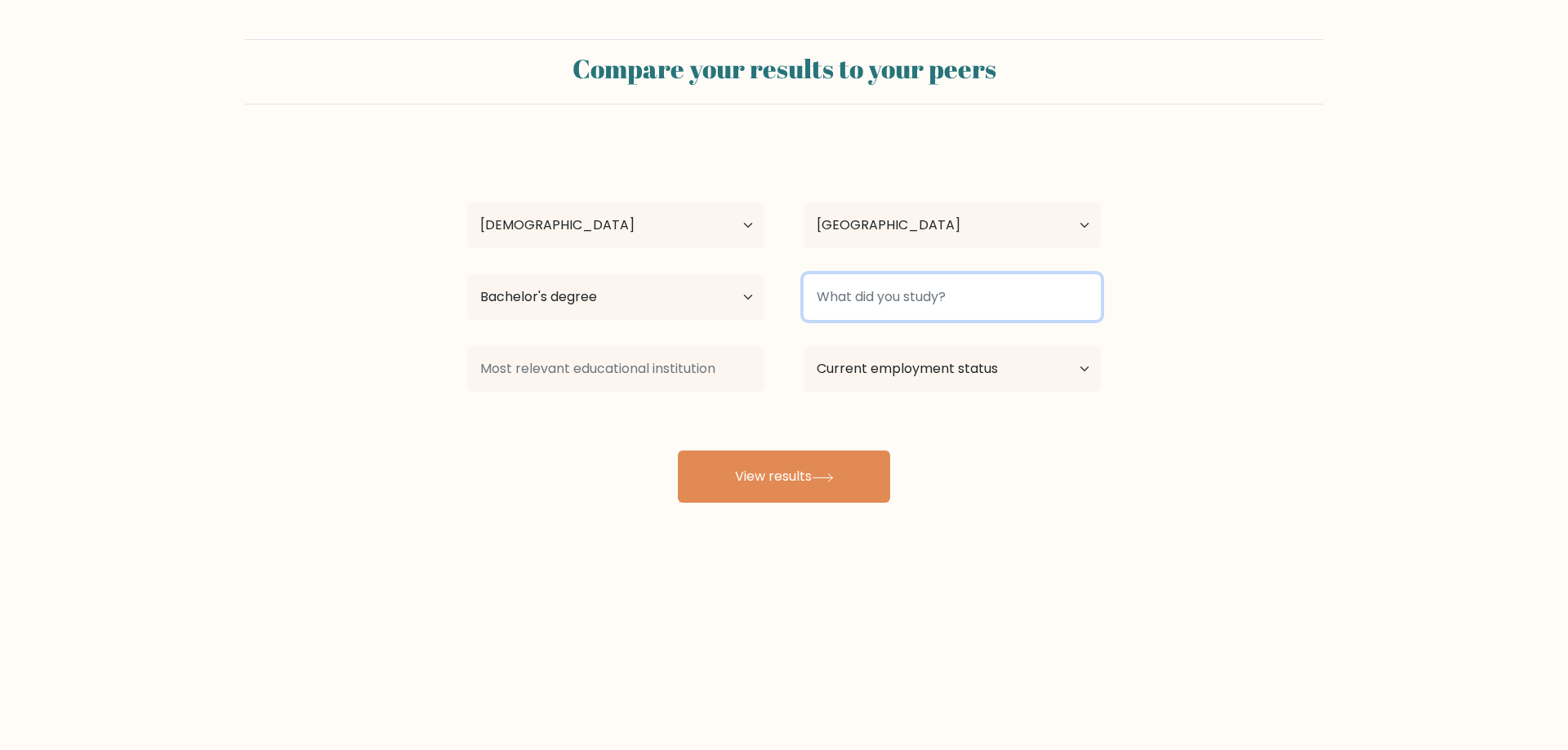
click at [976, 299] on input at bounding box center [952, 297] width 297 height 45
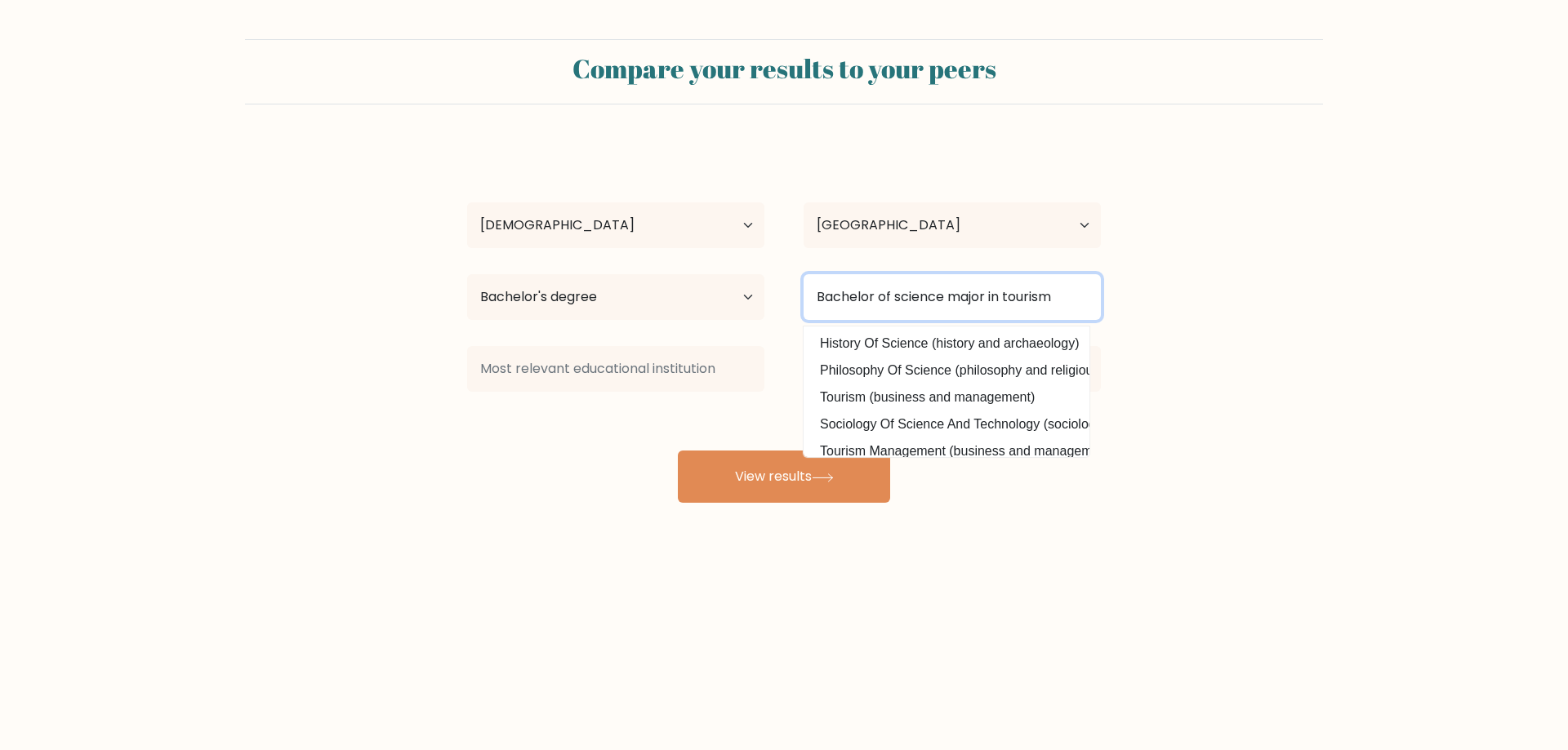
type input "Bachelor of science major in tourism"
click at [1354, 370] on form "Compare your results to your peers [PERSON_NAME] Age Under [DEMOGRAPHIC_DATA] […" at bounding box center [784, 271] width 1568 height 463
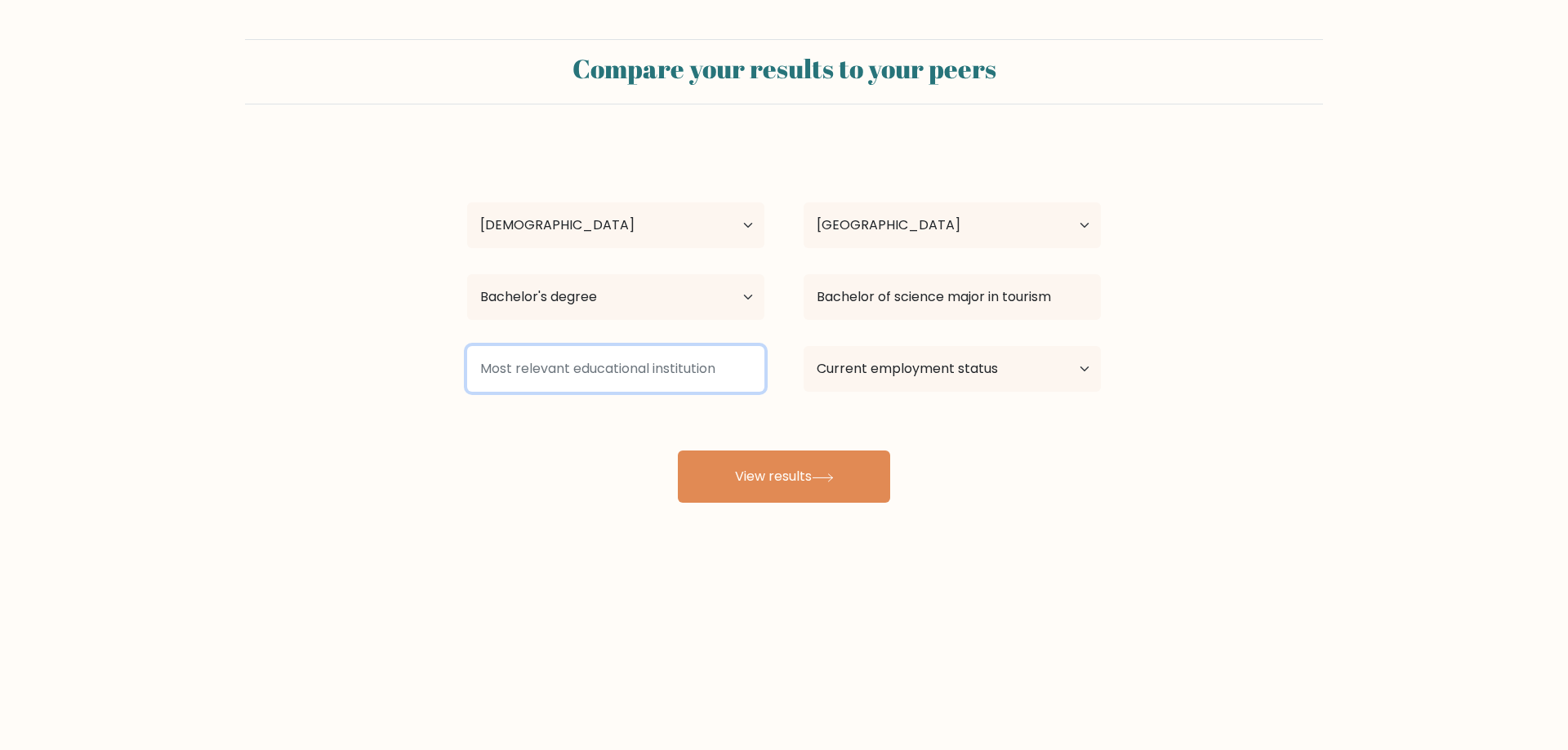
click at [675, 372] on input at bounding box center [615, 369] width 297 height 45
click at [636, 361] on input at bounding box center [615, 369] width 297 height 45
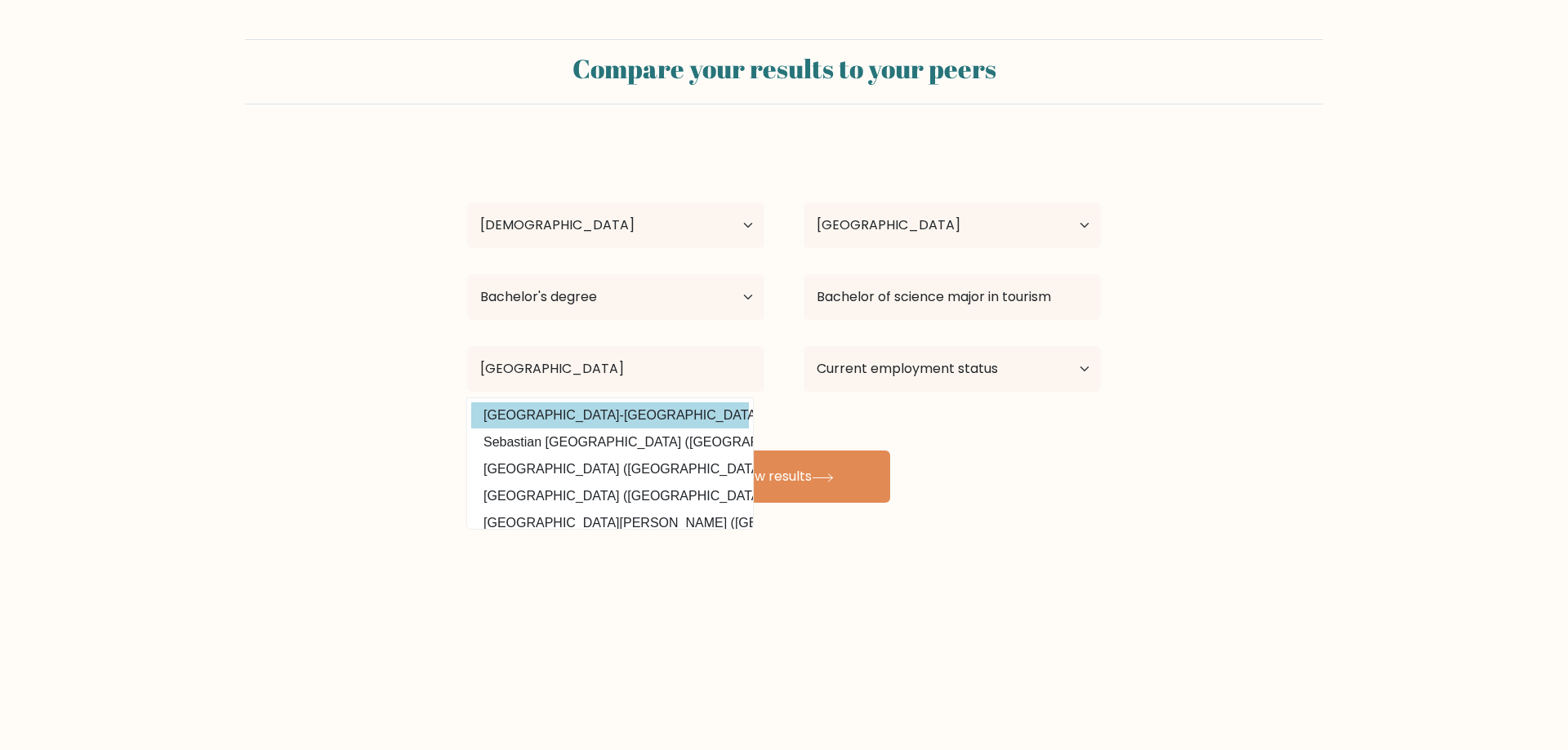
click at [626, 408] on option "San Sebastian College-Recoletos de Cavite (Philippines)" at bounding box center [610, 415] width 278 height 26
type input "[GEOGRAPHIC_DATA]-[GEOGRAPHIC_DATA] de Cavite"
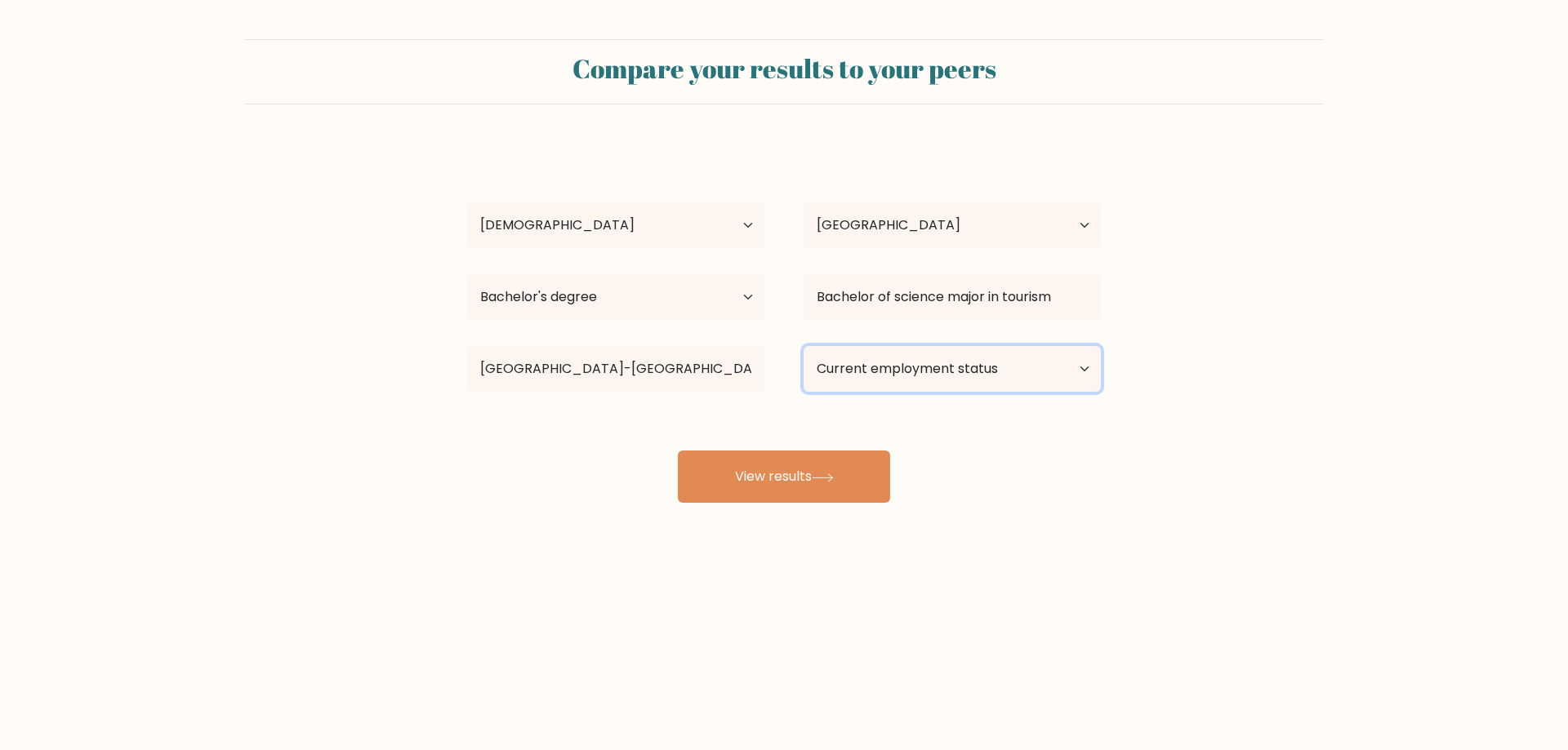
click at [1046, 375] on select "Current employment status Employed Student Retired Other / prefer not to answer" at bounding box center [952, 369] width 297 height 45
select select "other"
click at [803, 346] on select "Current employment status Employed Student Retired Other / prefer not to answer" at bounding box center [952, 369] width 297 height 45
click at [825, 481] on icon at bounding box center [822, 478] width 22 height 9
